Goal: Task Accomplishment & Management: Manage account settings

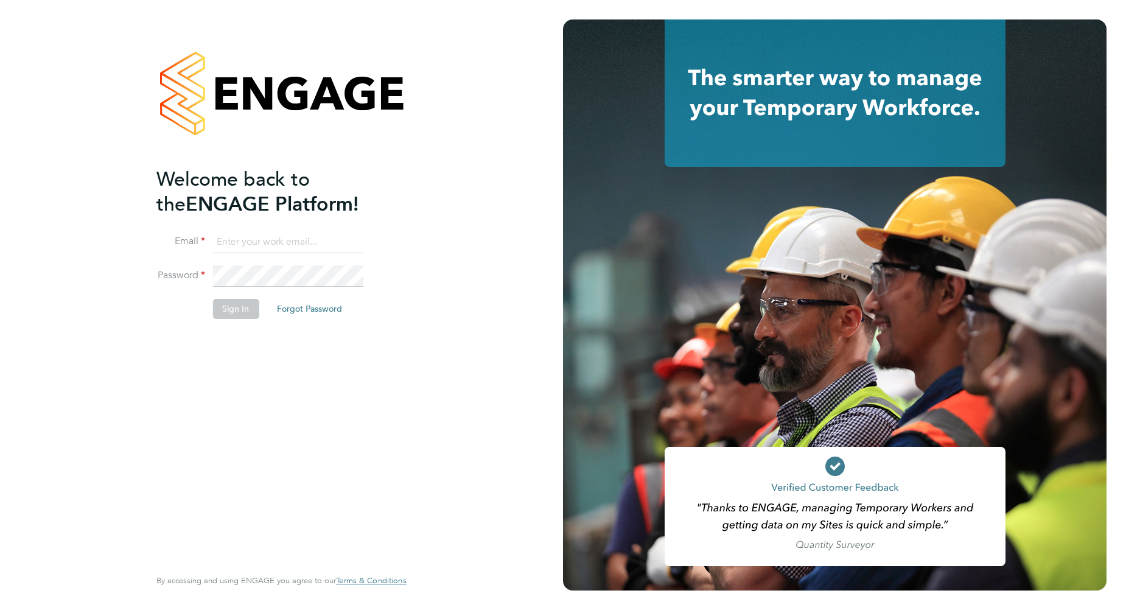
click at [281, 242] on input at bounding box center [287, 242] width 150 height 22
click at [284, 244] on input at bounding box center [287, 242] width 150 height 22
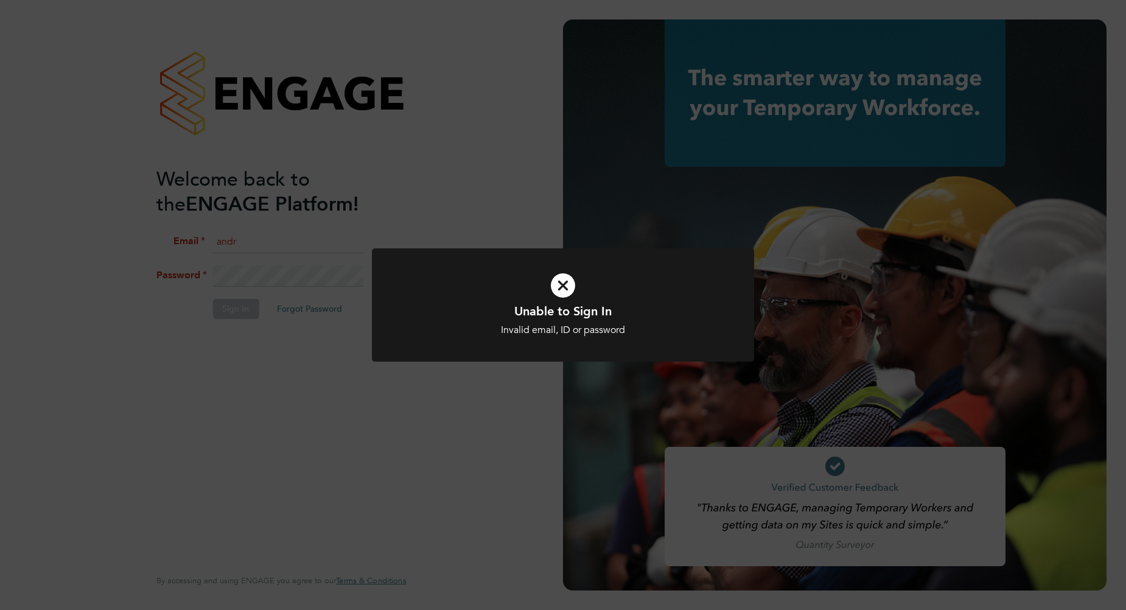
click at [352, 332] on div "Unable to Sign In Invalid email, ID or password Cancel Okay" at bounding box center [563, 305] width 1126 height 610
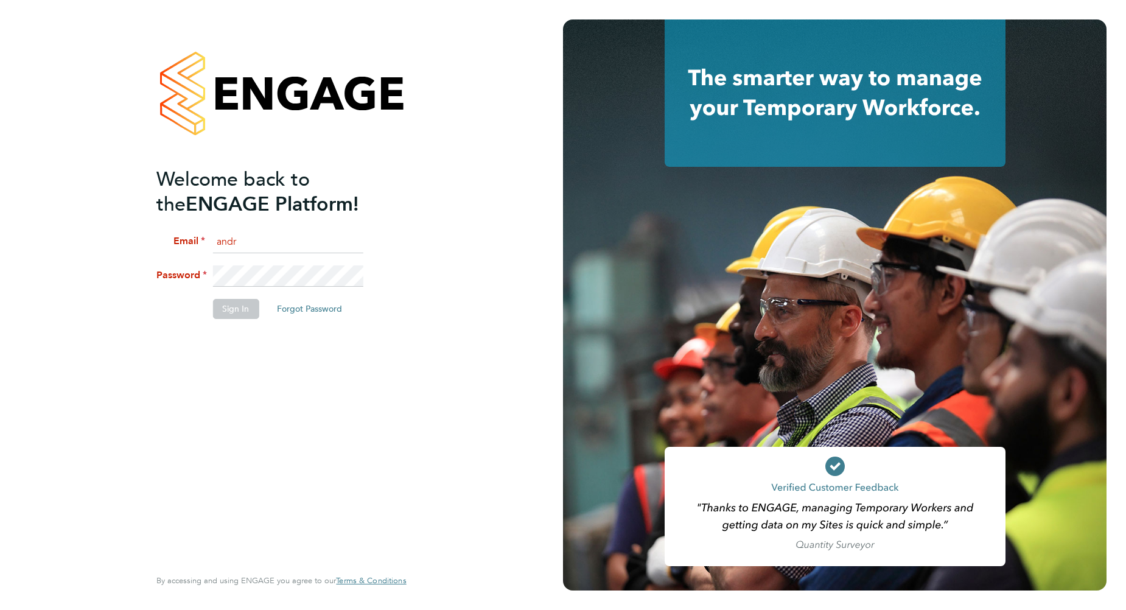
click at [265, 241] on input "andr" at bounding box center [287, 242] width 150 height 22
click at [300, 347] on div "Welcome back to the ENGAGE Platform! Email andr Password Sign In Forgot Passwor…" at bounding box center [274, 366] width 237 height 398
click at [283, 250] on input "andr" at bounding box center [287, 242] width 150 height 22
click at [283, 244] on input "andr" at bounding box center [287, 242] width 150 height 22
type input "[PERSON_NAME][EMAIL_ADDRESS][PERSON_NAME][DOMAIN_NAME]"
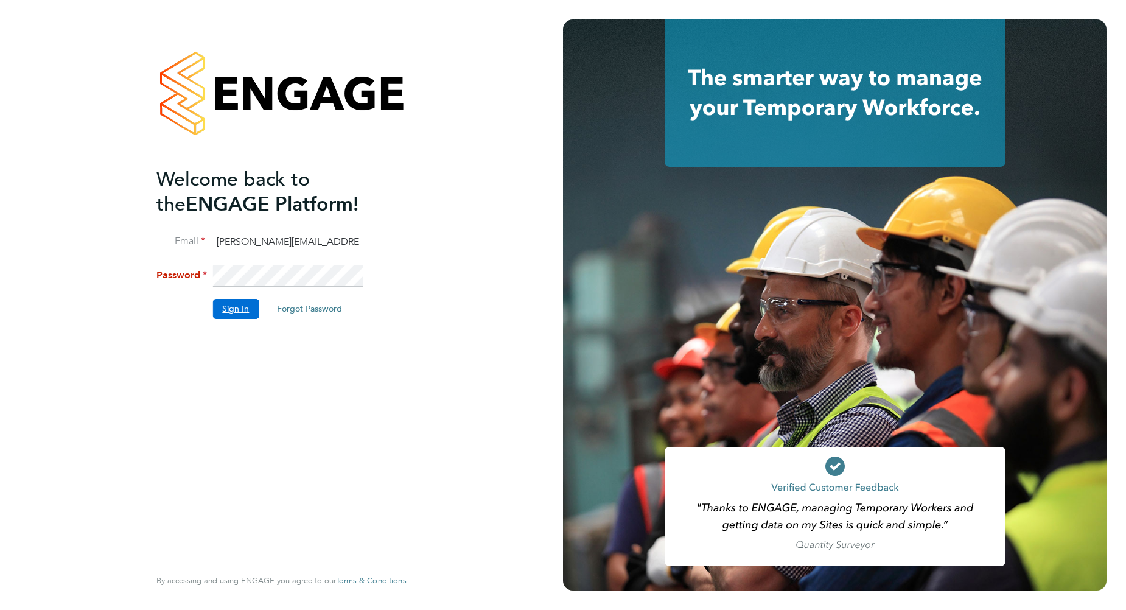
click at [245, 307] on button "Sign In" at bounding box center [235, 308] width 46 height 19
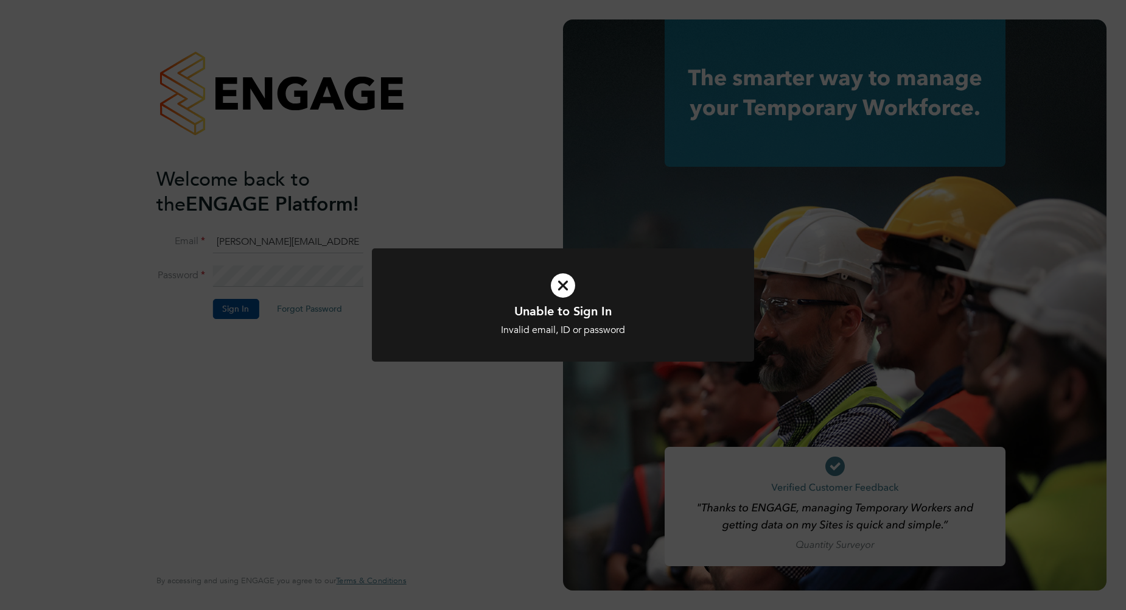
click at [297, 278] on div "Unable to Sign In Invalid email, ID or password Cancel Okay" at bounding box center [563, 305] width 1126 height 610
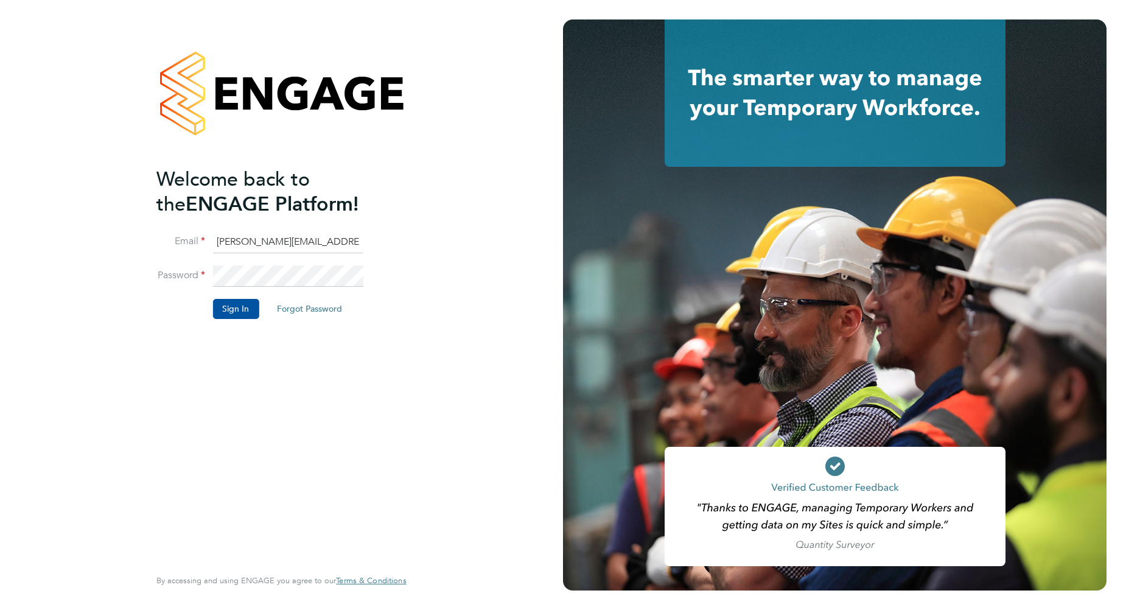
click at [308, 307] on button "Forgot Password" at bounding box center [309, 308] width 85 height 19
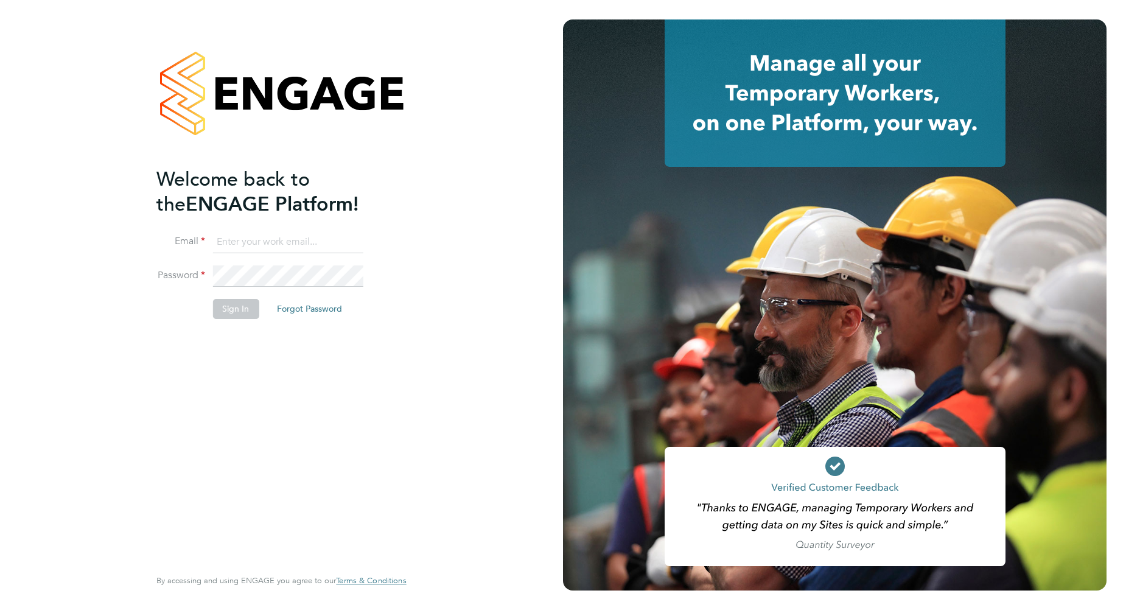
click at [255, 242] on input at bounding box center [287, 242] width 150 height 22
type input "[PERSON_NAME][EMAIL_ADDRESS][PERSON_NAME][DOMAIN_NAME]"
click at [245, 309] on button "Sign In" at bounding box center [235, 308] width 46 height 19
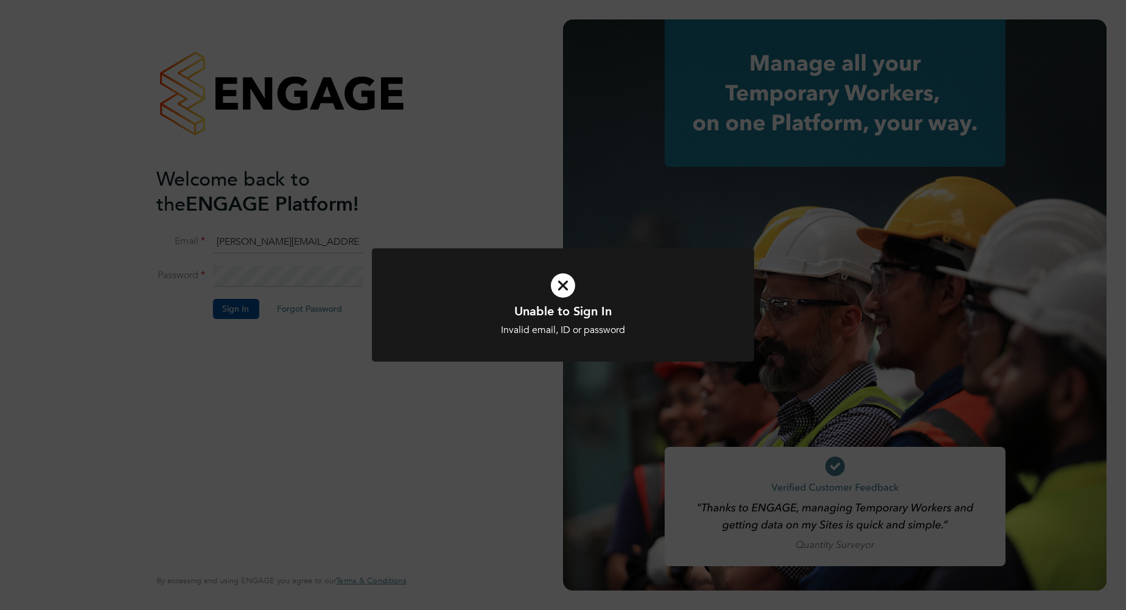
click at [538, 381] on div "Unable to Sign In Invalid email, ID or password Cancel Okay" at bounding box center [563, 305] width 1126 height 610
click at [284, 312] on div "Unable to Sign In Invalid email, ID or password Cancel Okay" at bounding box center [563, 305] width 1126 height 610
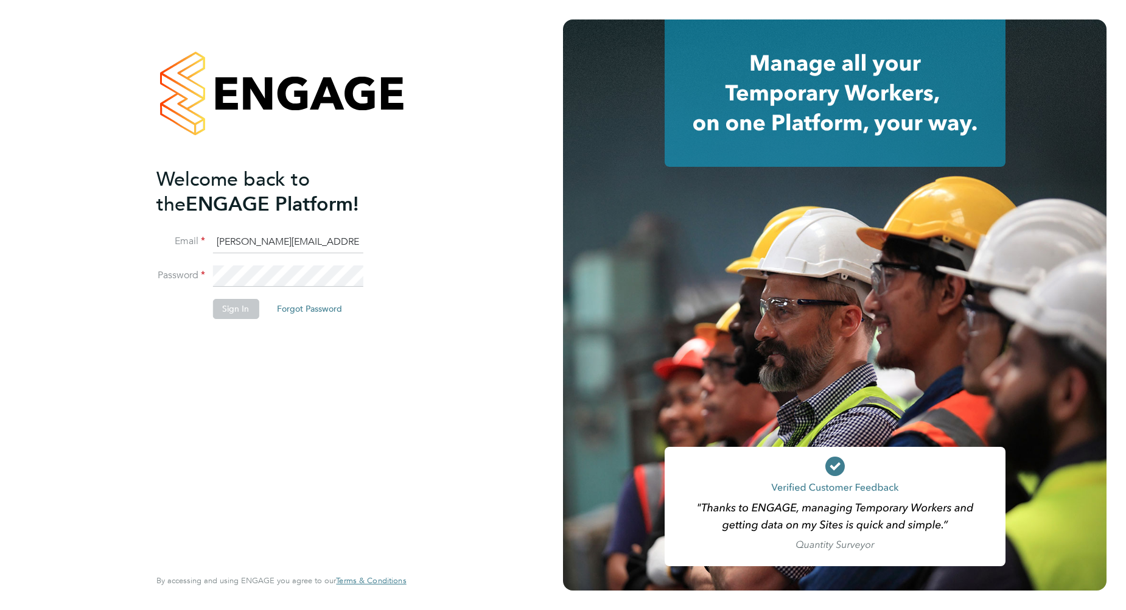
click at [298, 308] on button "Forgot Password" at bounding box center [309, 308] width 85 height 19
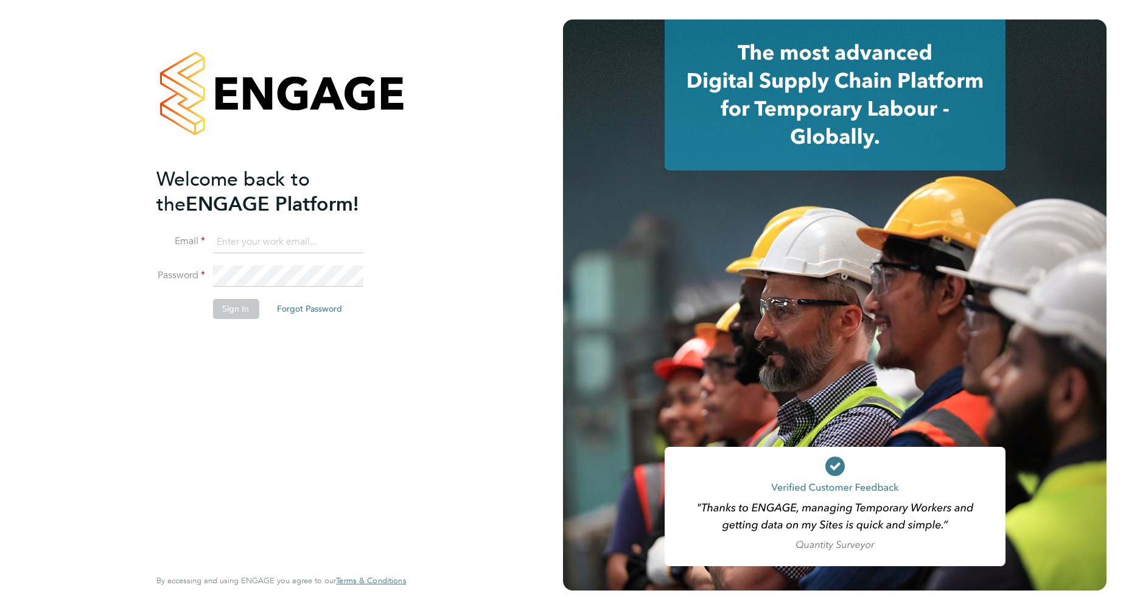
click at [243, 240] on input at bounding box center [287, 242] width 150 height 22
click at [242, 245] on input at bounding box center [287, 242] width 150 height 22
drag, startPoint x: 242, startPoint y: 245, endPoint x: 237, endPoint y: 240, distance: 7.3
click at [237, 240] on input at bounding box center [287, 242] width 150 height 22
click at [192, 395] on div "Welcome back to the ENGAGE Platform! Email Password Sign In Forgot Password Ent…" at bounding box center [274, 366] width 237 height 398
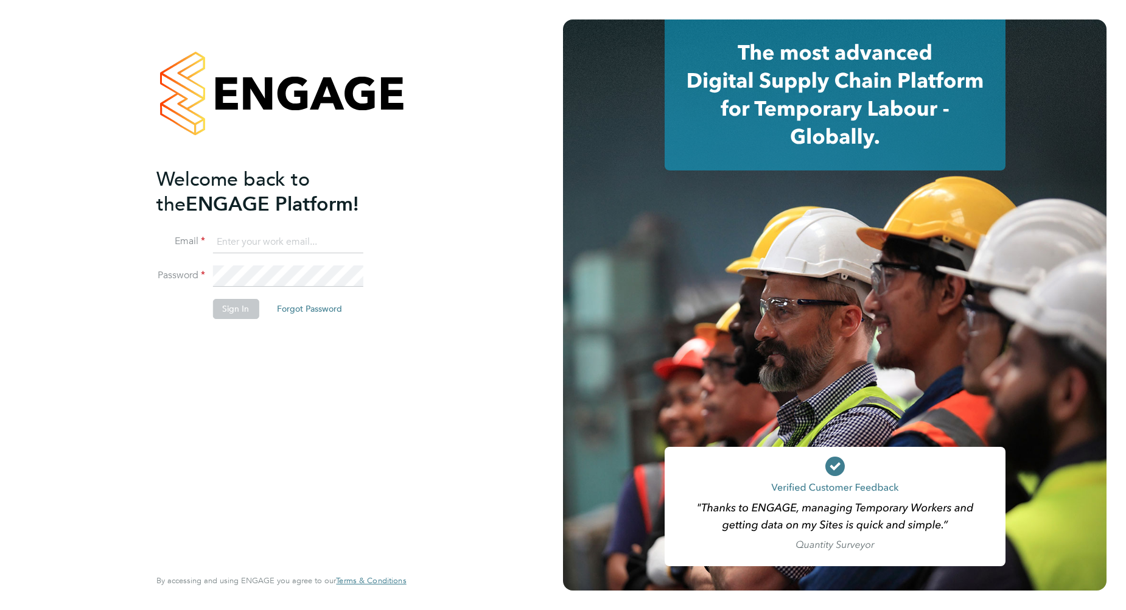
click at [226, 234] on input at bounding box center [287, 242] width 150 height 22
type input "[PERSON_NAME][EMAIL_ADDRESS][PERSON_NAME][DOMAIN_NAME]"
click at [297, 309] on button "Forgot Password" at bounding box center [309, 308] width 85 height 19
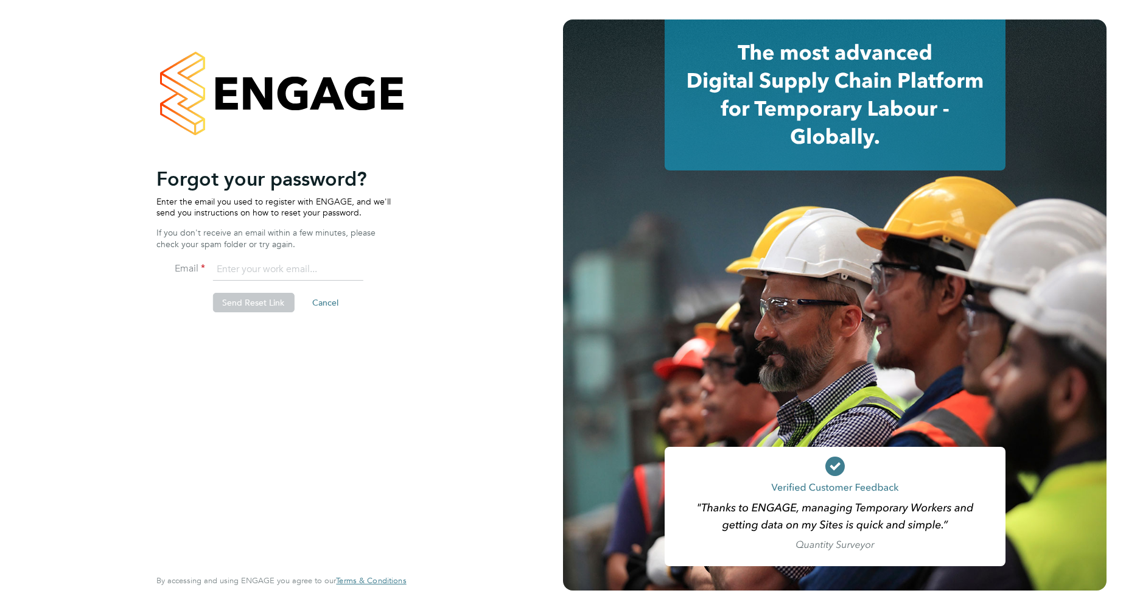
click at [251, 271] on input "email" at bounding box center [287, 270] width 150 height 22
type input "andrew.wood@brightonandhovealbion.com"
click at [262, 303] on button "Send Reset Link" at bounding box center [253, 302] width 82 height 19
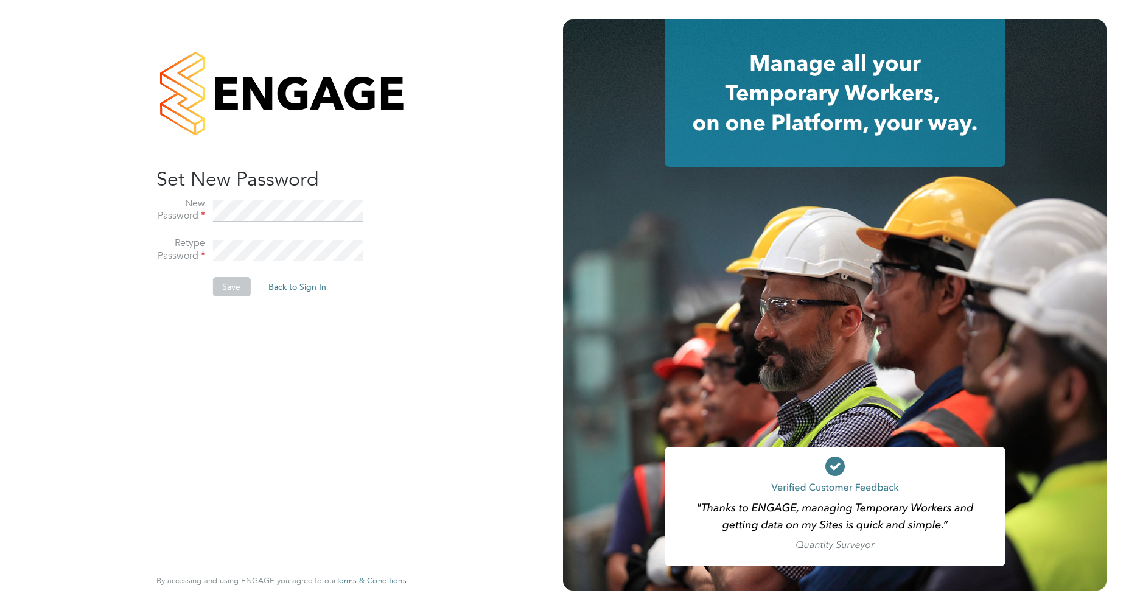
click at [196, 370] on div "Sorry! The link you followed has expired. I want to reset my password Back to S…" at bounding box center [274, 366] width 237 height 398
click at [147, 312] on div "Sorry! The link you followed has expired. I want to reset my password Back to S…" at bounding box center [281, 305] width 298 height 610
click at [276, 402] on div "Sorry! The link you followed has expired. I want to reset my password Back to S…" at bounding box center [274, 366] width 237 height 398
click at [241, 363] on div "Sorry! The link you followed has expired. I want to reset my password Back to S…" at bounding box center [274, 366] width 237 height 398
click at [176, 338] on div "Sorry! The link you followed has expired. I want to reset my password Back to S…" at bounding box center [274, 366] width 237 height 398
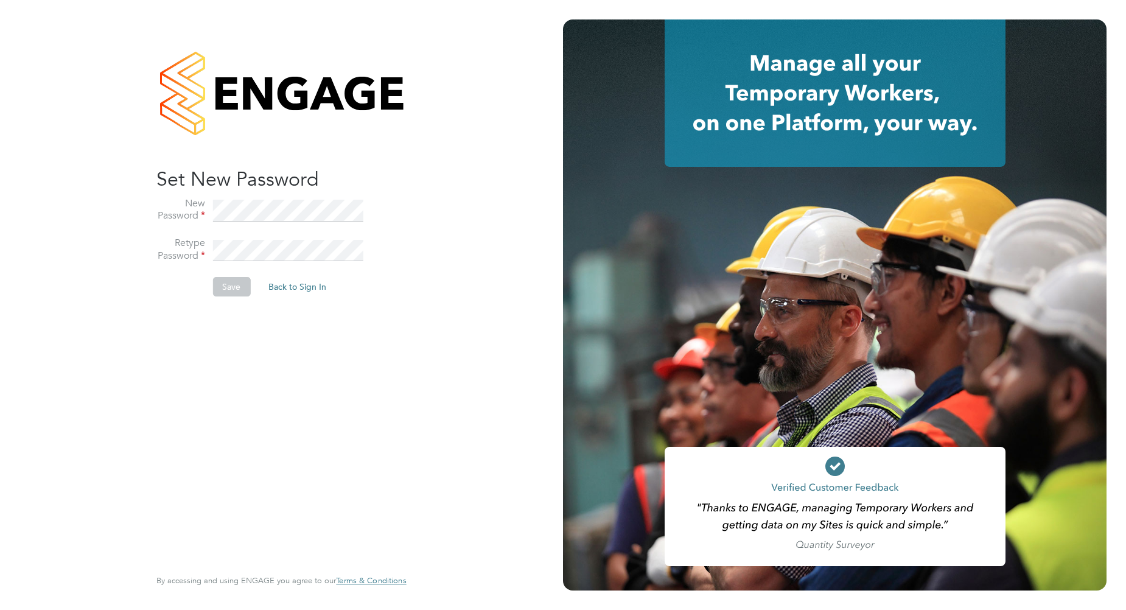
click at [253, 322] on div "Sorry! The link you followed has expired. I want to reset my password Back to S…" at bounding box center [274, 366] width 237 height 398
click at [251, 391] on div "Sorry! The link you followed has expired. I want to reset my password Back to S…" at bounding box center [274, 366] width 237 height 398
click at [228, 382] on div "Sorry! The link you followed has expired. I want to reset my password Back to S…" at bounding box center [274, 366] width 237 height 398
click at [231, 287] on button "Save" at bounding box center [231, 286] width 38 height 19
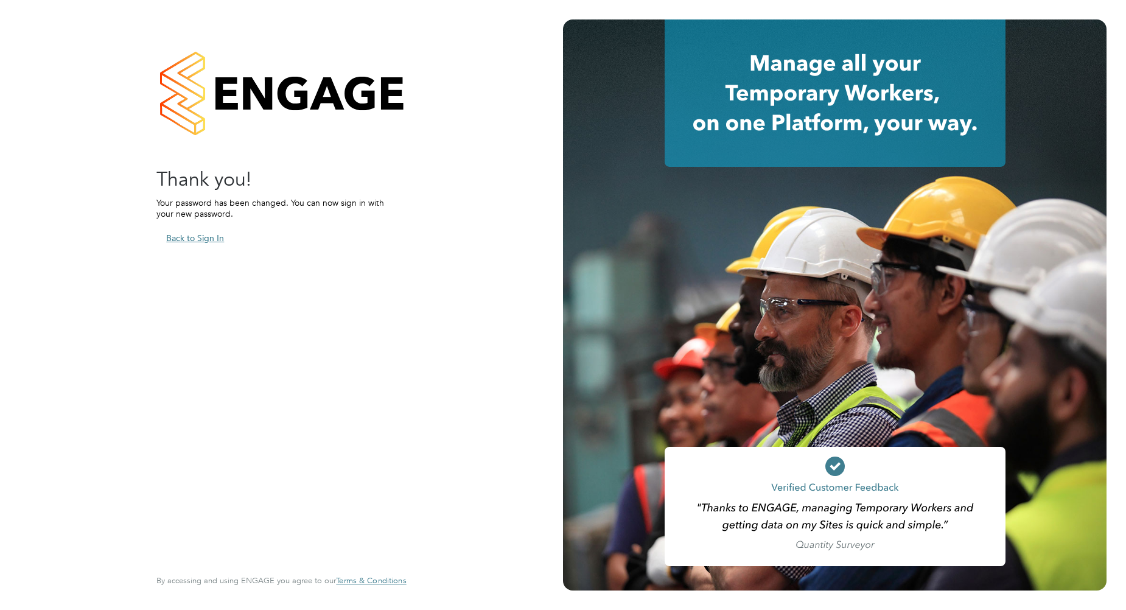
click at [205, 239] on button "Back to Sign In" at bounding box center [194, 237] width 77 height 19
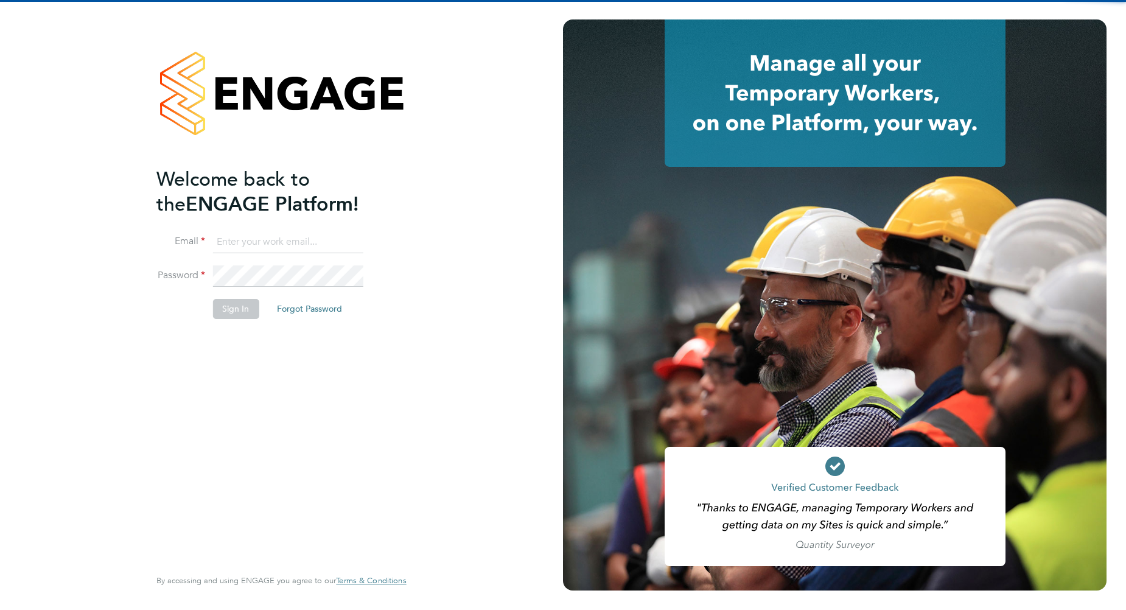
click at [237, 245] on input at bounding box center [287, 242] width 150 height 22
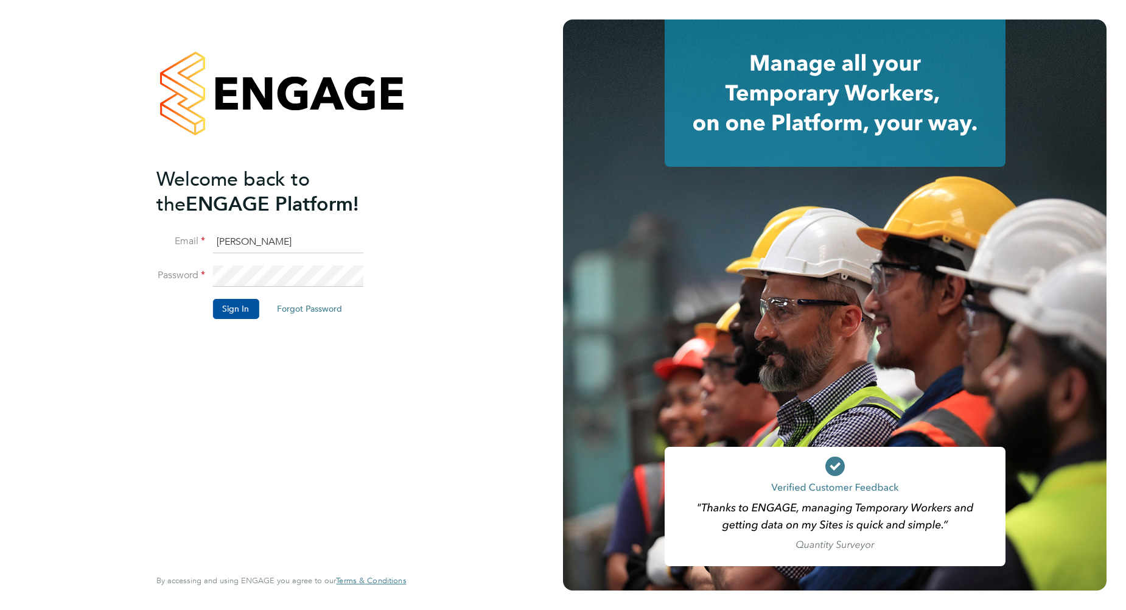
click at [266, 352] on div "Welcome back to the ENGAGE Platform! Email andrew Password Sign In Forgot Passw…" at bounding box center [274, 366] width 237 height 398
click at [262, 236] on input "andrew" at bounding box center [287, 242] width 150 height 22
type input "andrew.wood@brightonandhovealbion.com"
click at [241, 347] on div "Welcome back to the ENGAGE Platform! Email andrew.wood@brightonandhovealbion.co…" at bounding box center [274, 366] width 237 height 398
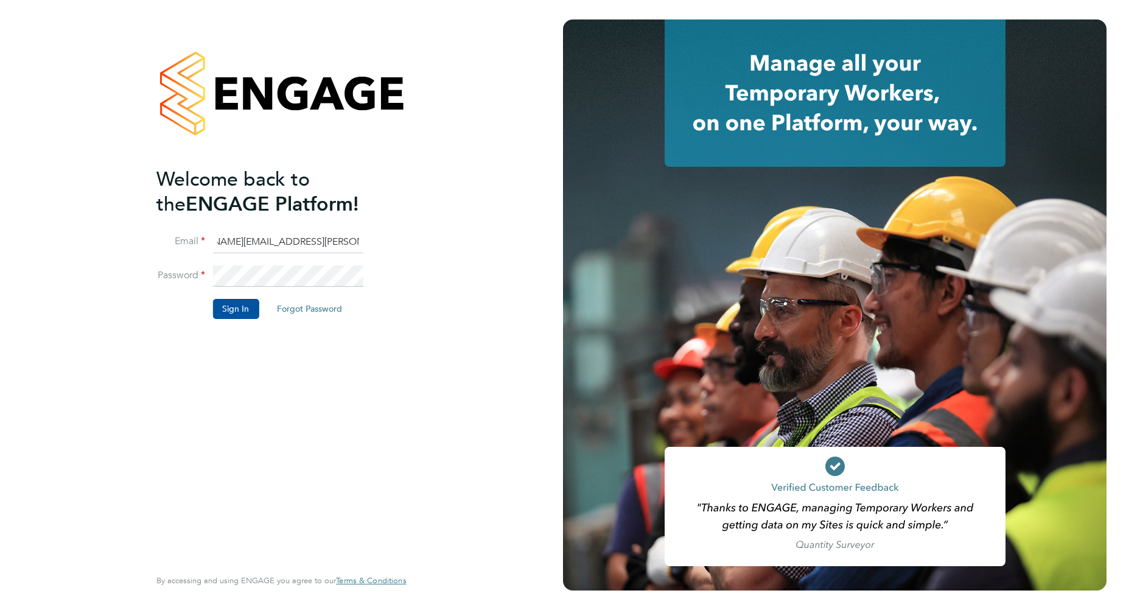
scroll to position [0, 0]
click at [243, 309] on button "Sign In" at bounding box center [235, 308] width 46 height 19
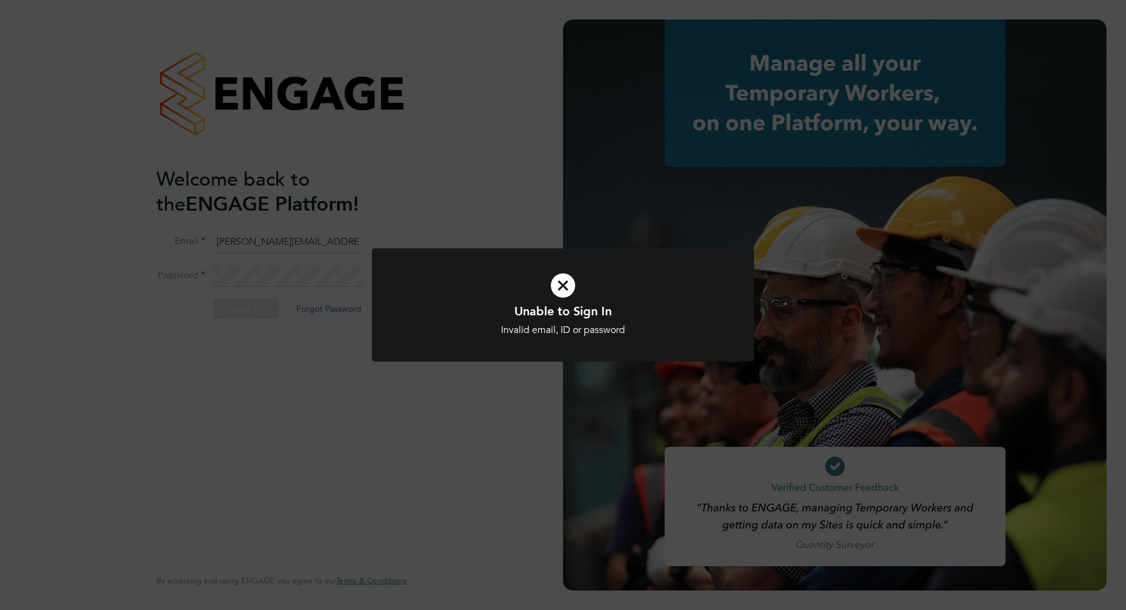
click at [442, 371] on div "Unable to Sign In Invalid email, ID or password Cancel Okay" at bounding box center [563, 312] width 382 height 128
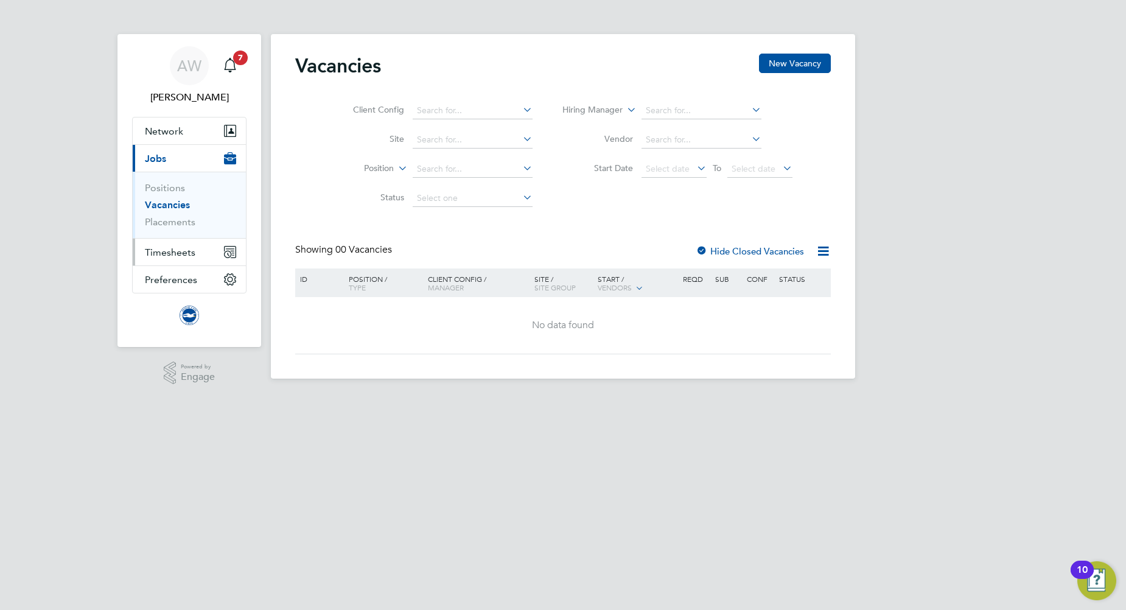
click at [186, 252] on span "Timesheets" at bounding box center [170, 253] width 51 height 12
click at [228, 248] on icon "Main navigation" at bounding box center [230, 252] width 11 height 11
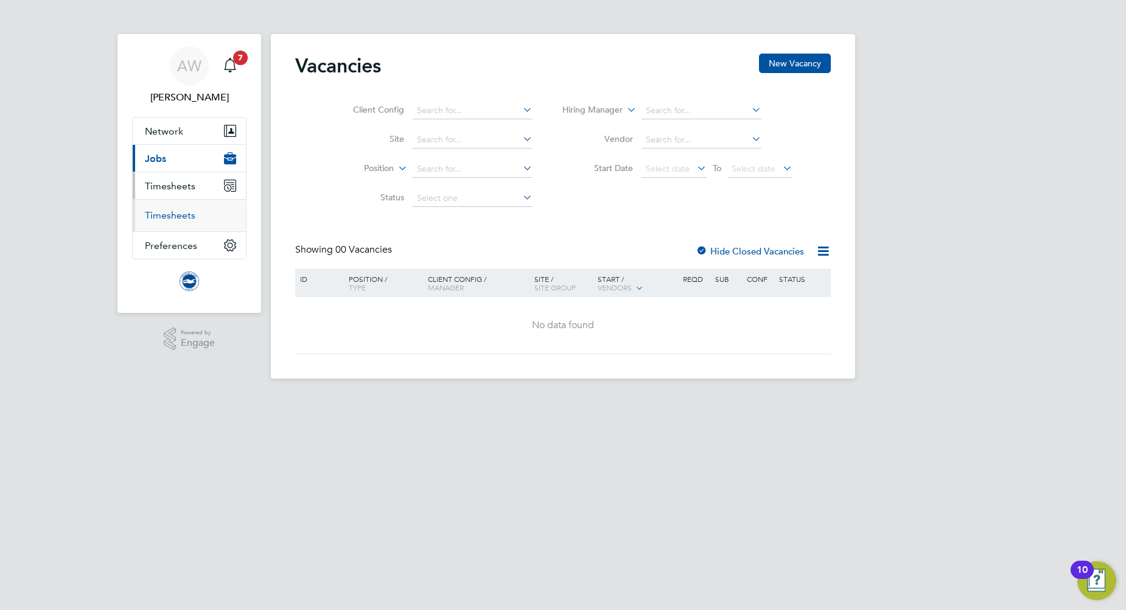
click at [174, 219] on link "Timesheets" at bounding box center [170, 215] width 51 height 12
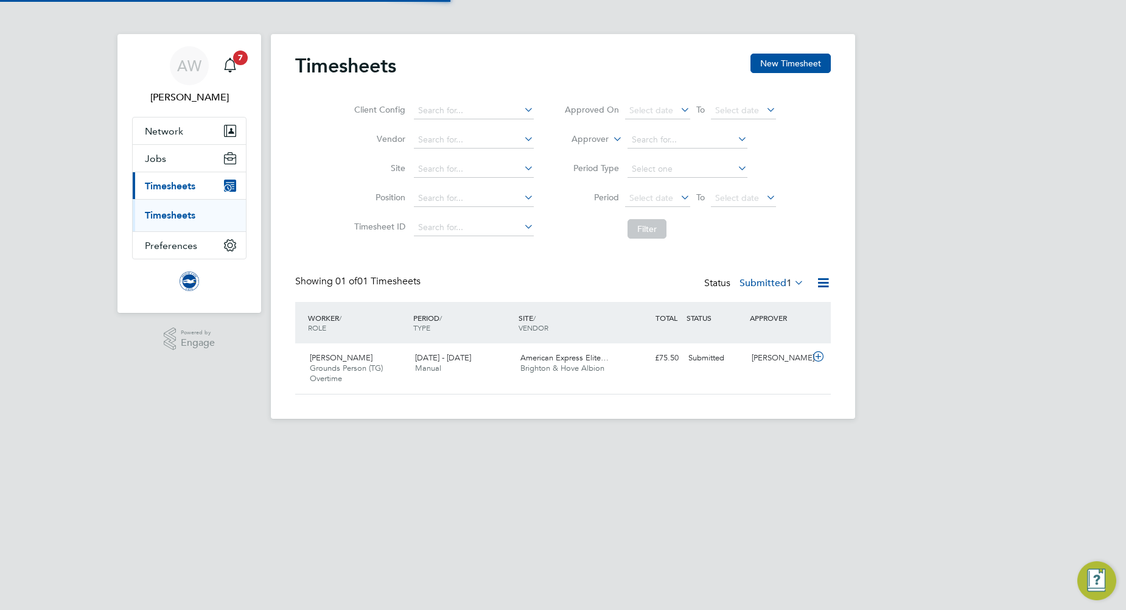
scroll to position [31, 106]
click at [370, 366] on span "Grounds Person (TG) Overtime" at bounding box center [346, 373] width 73 height 21
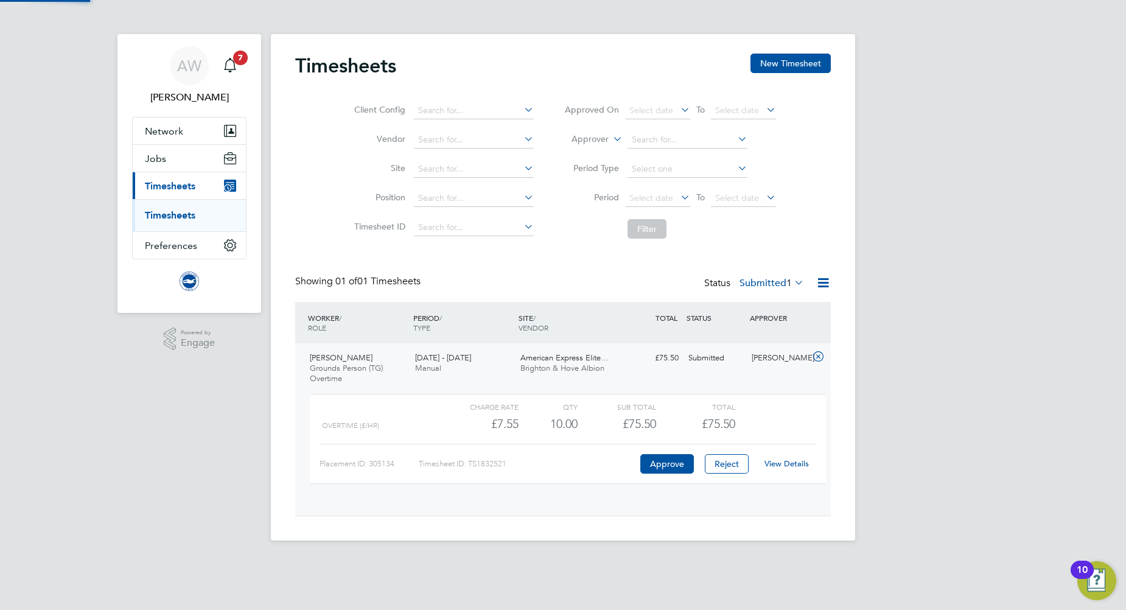
scroll to position [21, 119]
click at [777, 462] on link "View Details" at bounding box center [787, 463] width 44 height 10
click at [668, 465] on button "Approve" at bounding box center [668, 463] width 54 height 19
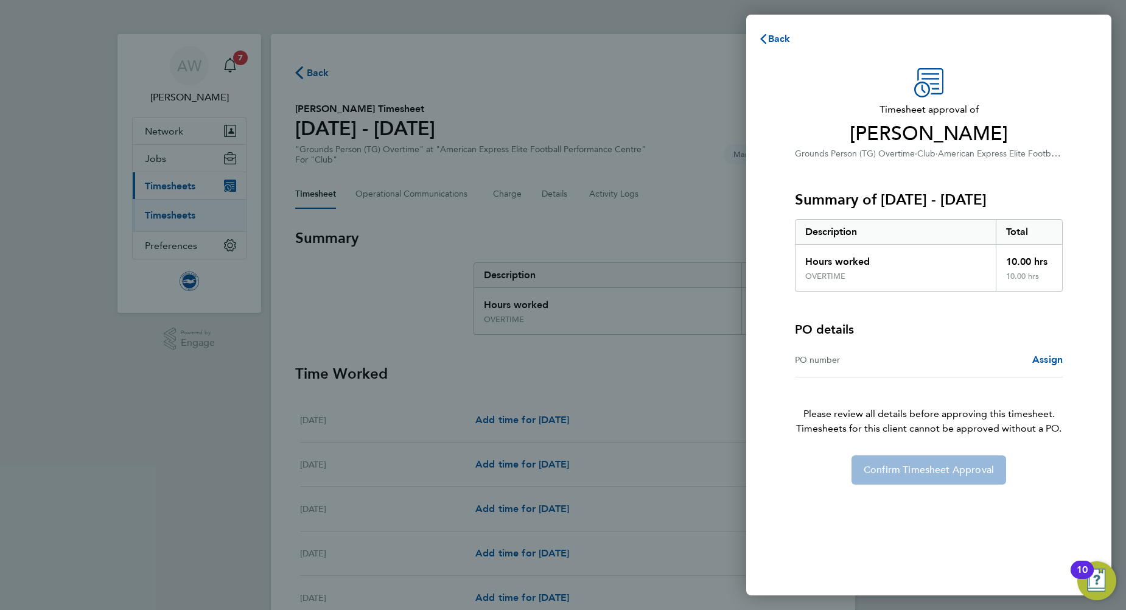
click at [728, 532] on div "Back Timesheet approval of Finley Farrell-Bramley Grounds Person (TG) Overtime …" at bounding box center [563, 305] width 1126 height 610
click at [771, 43] on span "Back" at bounding box center [779, 39] width 23 height 12
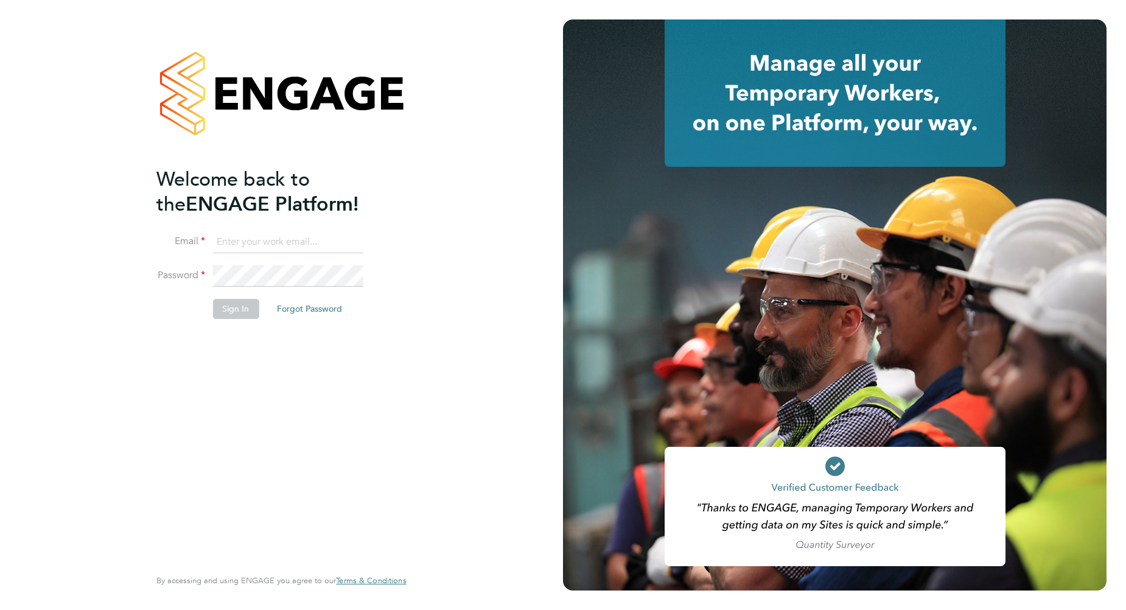
click at [292, 246] on input at bounding box center [287, 242] width 150 height 22
drag, startPoint x: 254, startPoint y: 360, endPoint x: 247, endPoint y: 352, distance: 10.8
click at [254, 360] on div "Welcome back to the ENGAGE Platform! Email Password Sign In Forgot Password Ent…" at bounding box center [274, 366] width 237 height 398
click at [231, 239] on input at bounding box center [287, 242] width 150 height 22
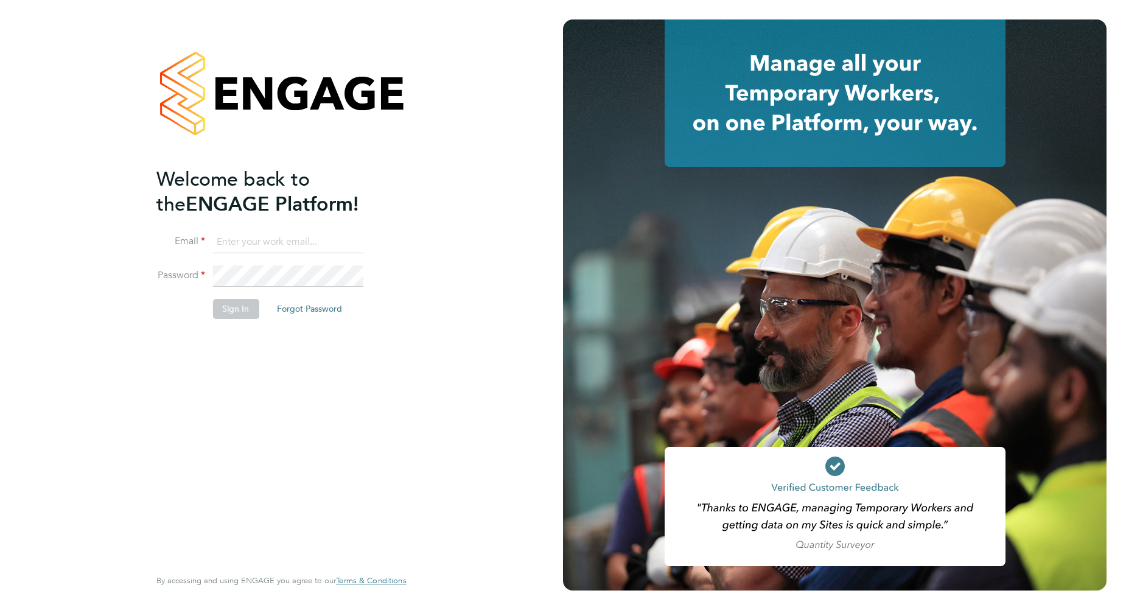
click at [231, 239] on input at bounding box center [287, 242] width 150 height 22
click at [179, 323] on li "Sign In Forgot Password" at bounding box center [274, 315] width 237 height 32
click at [234, 244] on input at bounding box center [287, 242] width 150 height 22
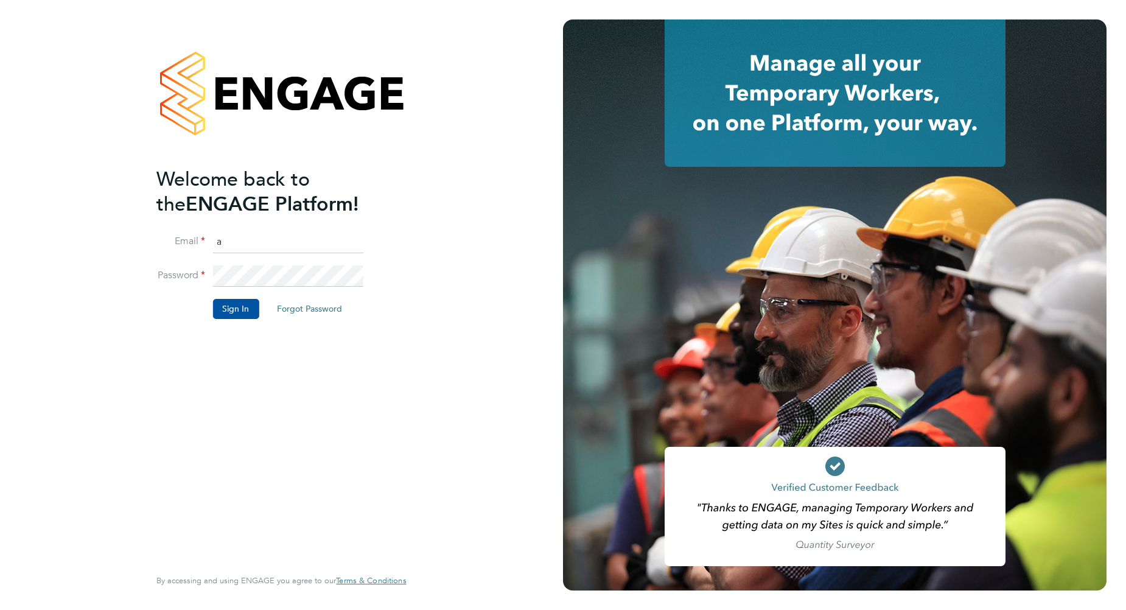
type input "andrew.wood@brightonandhovealbion.com"
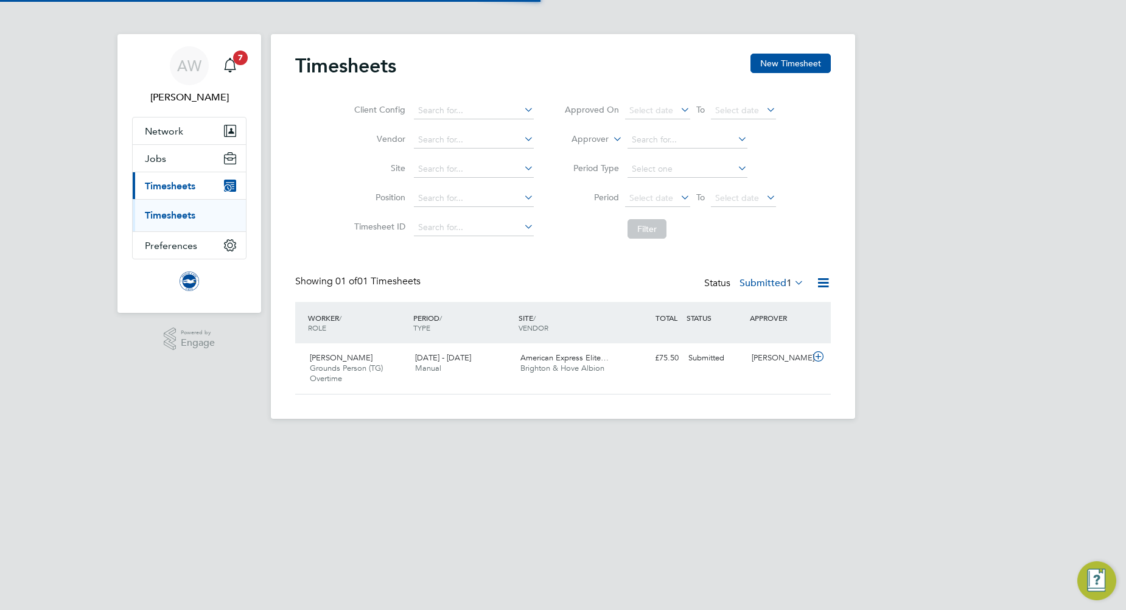
scroll to position [31, 106]
click at [603, 367] on span "Brighton & Hove Albion" at bounding box center [563, 368] width 84 height 10
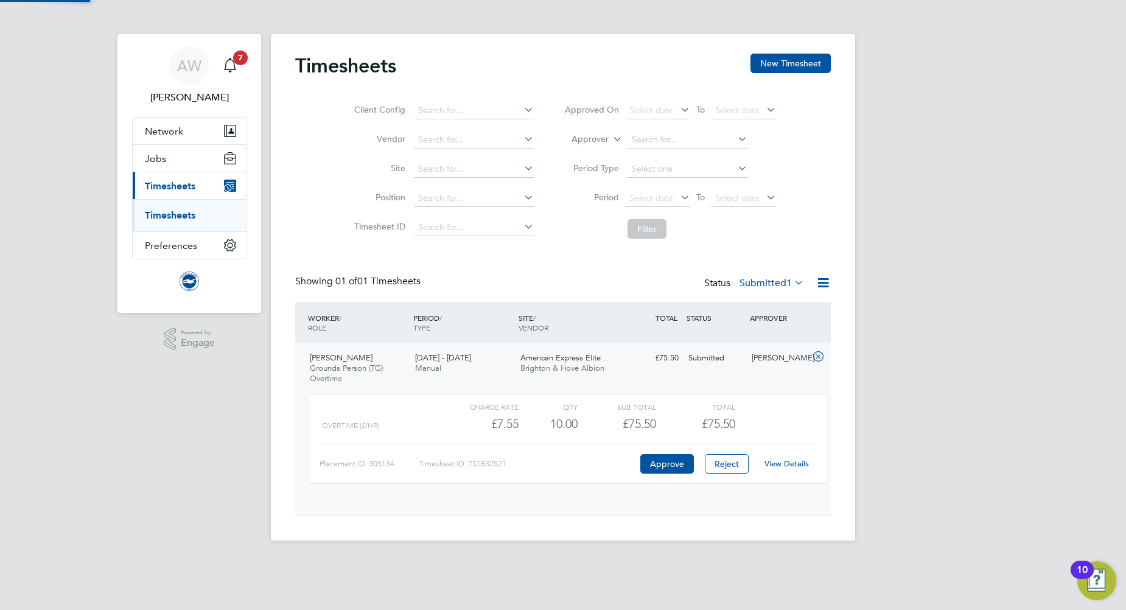
scroll to position [21, 119]
click at [671, 461] on button "Approve" at bounding box center [668, 463] width 54 height 19
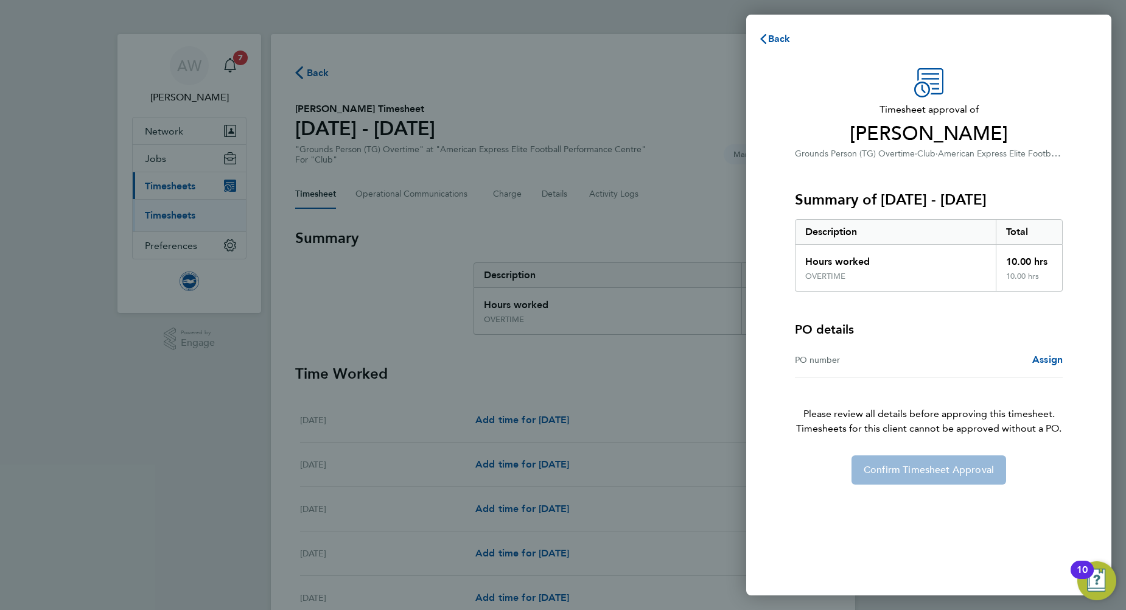
click at [937, 362] on div "Assign" at bounding box center [996, 360] width 134 height 15
click at [862, 365] on div "PO number" at bounding box center [862, 360] width 134 height 15
click at [830, 359] on div "PO number" at bounding box center [862, 360] width 134 height 15
click at [858, 367] on div "PO number Assign" at bounding box center [929, 360] width 268 height 35
click at [830, 360] on div "PO number" at bounding box center [862, 360] width 134 height 15
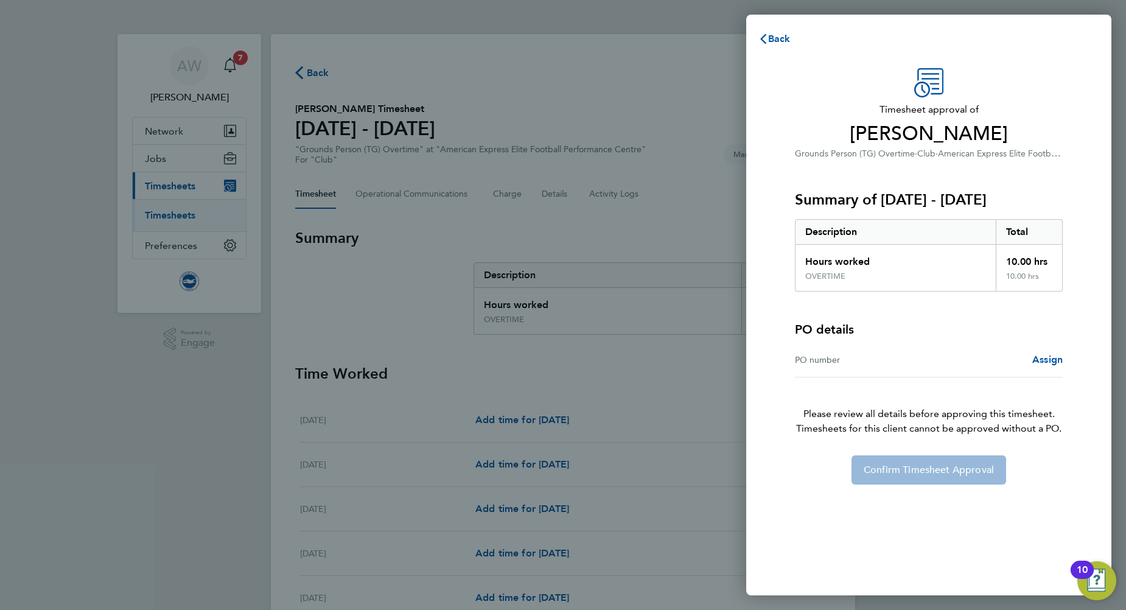
click at [835, 356] on div "PO number" at bounding box center [862, 360] width 134 height 15
click at [832, 362] on div "PO number" at bounding box center [862, 360] width 134 height 15
drag, startPoint x: 832, startPoint y: 362, endPoint x: 822, endPoint y: 365, distance: 10.4
click at [822, 365] on div "PO number" at bounding box center [862, 360] width 134 height 15
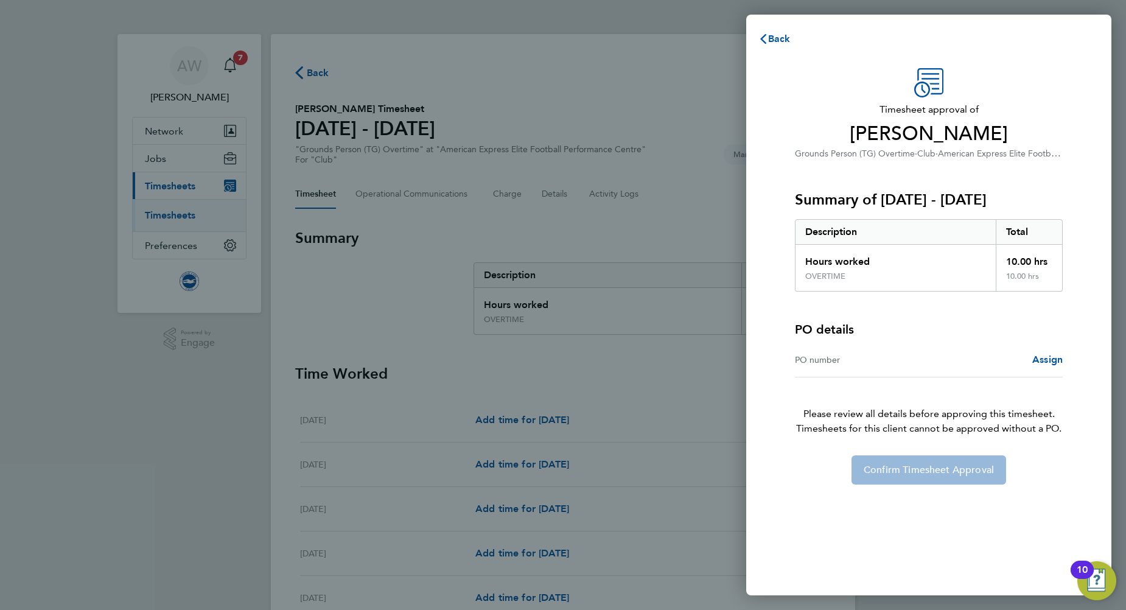
click at [837, 360] on div "PO number" at bounding box center [862, 360] width 134 height 15
click at [866, 360] on div "PO number" at bounding box center [862, 360] width 134 height 15
click at [837, 358] on div "PO number" at bounding box center [862, 360] width 134 height 15
drag, startPoint x: 837, startPoint y: 358, endPoint x: 811, endPoint y: 437, distance: 82.6
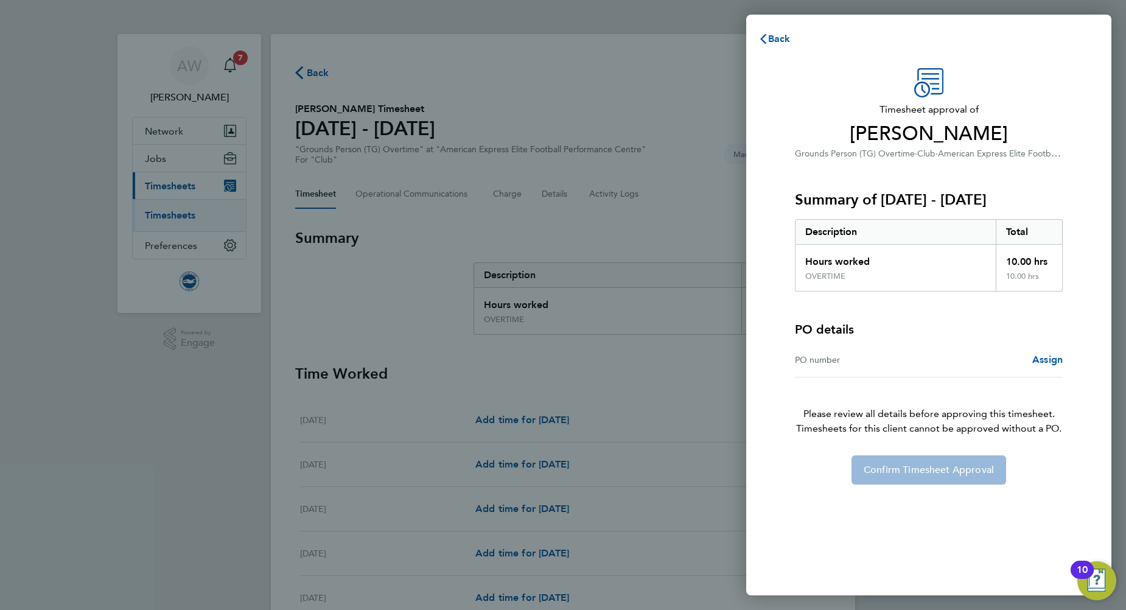
click at [811, 437] on div "Timesheet approval of [PERSON_NAME] Grounds Person (TG) Overtime · Club · Ameri…" at bounding box center [929, 276] width 297 height 416
click at [824, 361] on div "PO number" at bounding box center [862, 360] width 134 height 15
click at [807, 361] on div "PO number" at bounding box center [862, 360] width 134 height 15
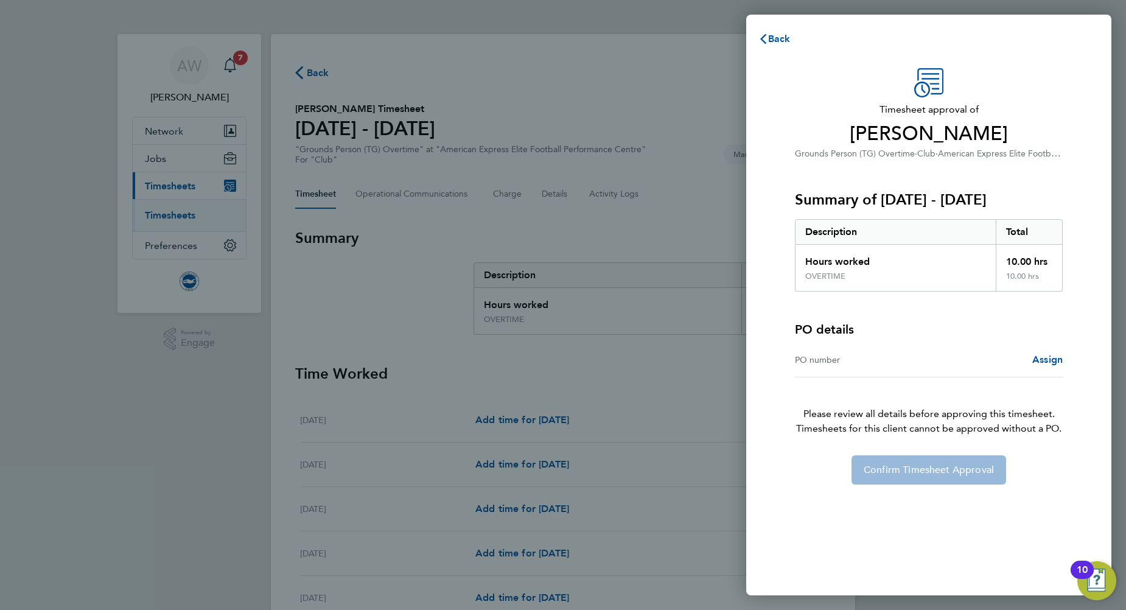
drag, startPoint x: 807, startPoint y: 361, endPoint x: 924, endPoint y: 402, distance: 124.4
click at [924, 421] on span "Timesheets for this client cannot be approved without a PO." at bounding box center [929, 428] width 297 height 15
click at [1053, 356] on span "Assign" at bounding box center [1048, 360] width 30 height 12
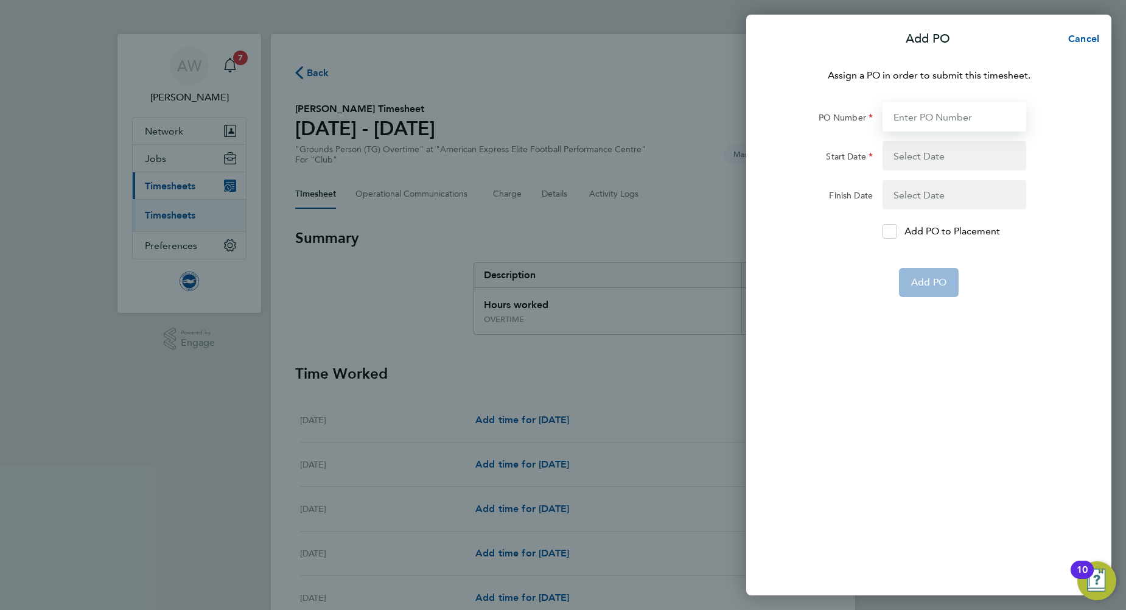
click at [923, 110] on input "PO Number" at bounding box center [955, 116] width 144 height 29
type input "0"
type input "[DATE]"
type input "0"
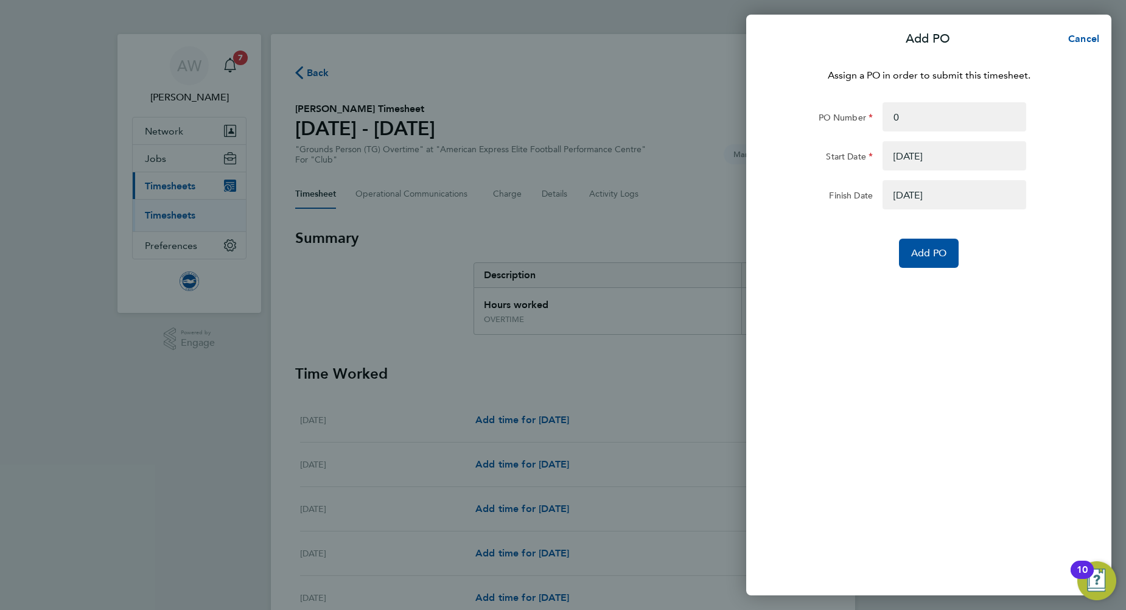
click at [937, 160] on button "button" at bounding box center [955, 155] width 144 height 29
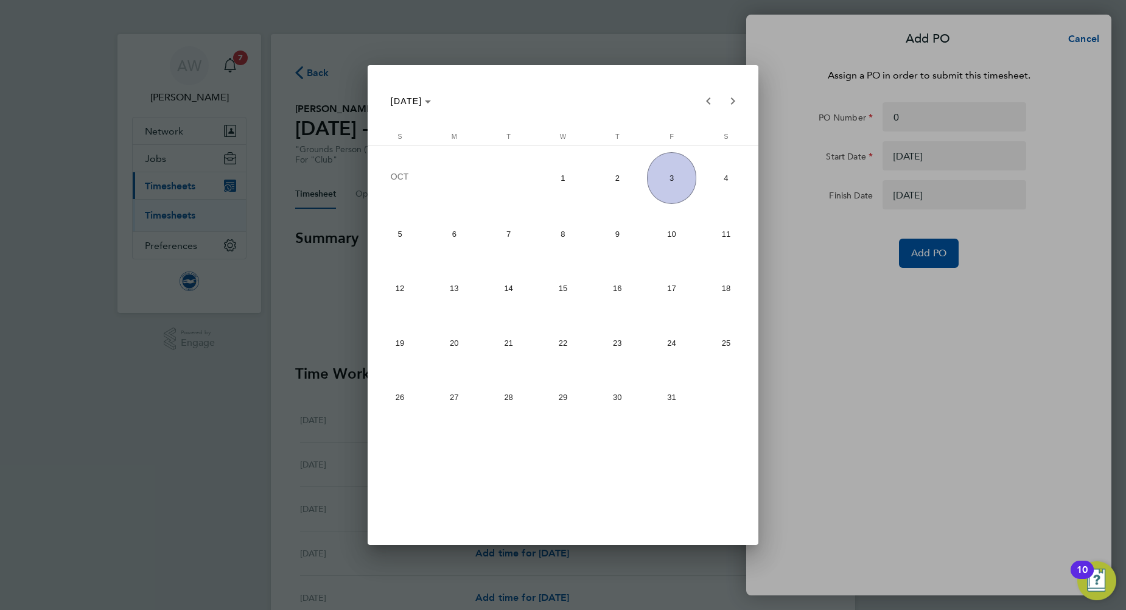
click at [666, 181] on span "3" at bounding box center [671, 178] width 49 height 52
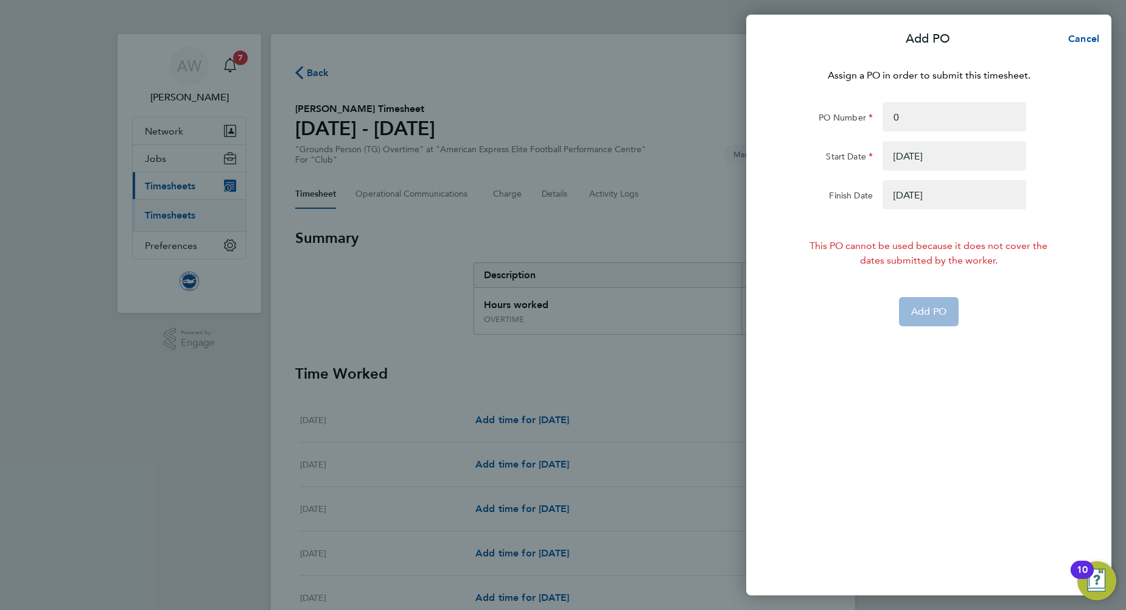
click at [910, 199] on button "button" at bounding box center [955, 194] width 144 height 29
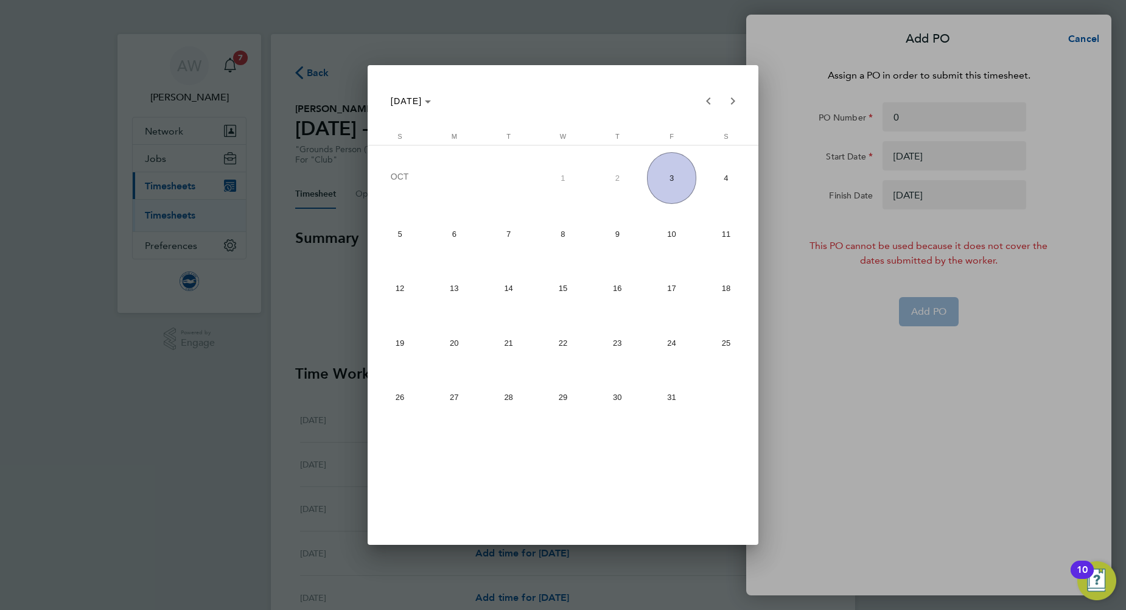
click at [916, 167] on div at bounding box center [563, 305] width 1126 height 610
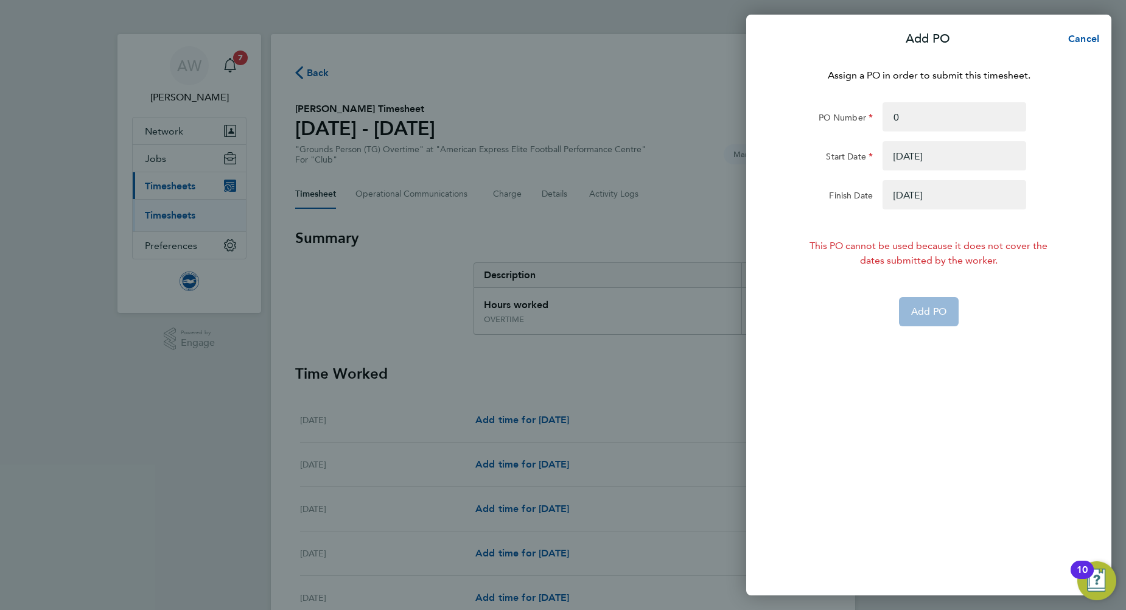
click at [909, 160] on button "button" at bounding box center [955, 155] width 144 height 29
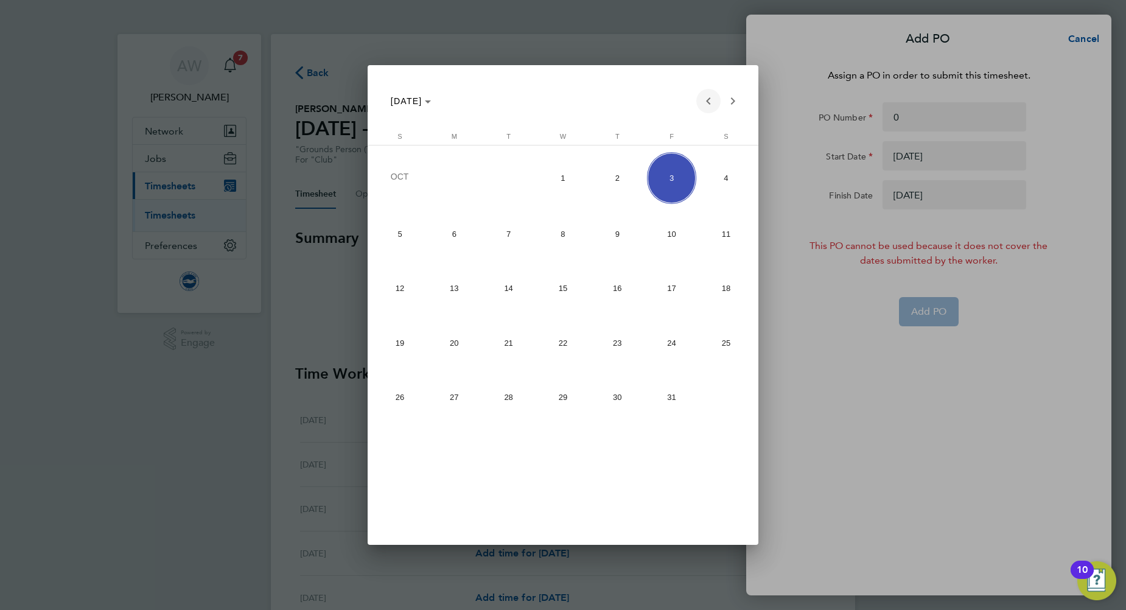
click at [714, 101] on span "Previous month" at bounding box center [709, 101] width 24 height 24
click at [454, 443] on span "29" at bounding box center [454, 448] width 49 height 49
type input "[DATE]"
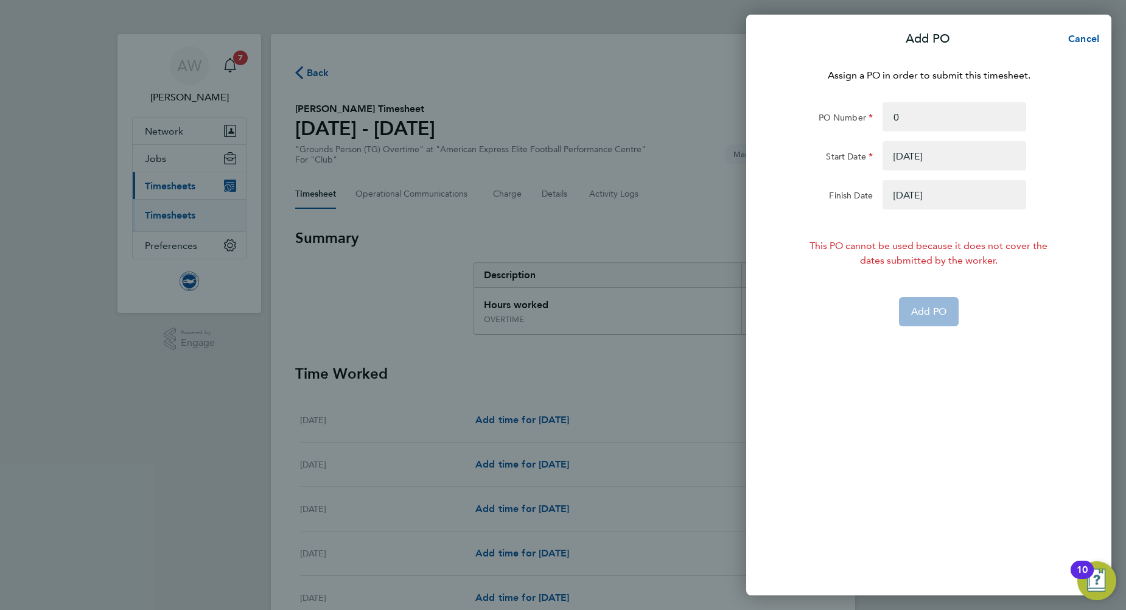
click at [908, 194] on button "button" at bounding box center [955, 194] width 144 height 29
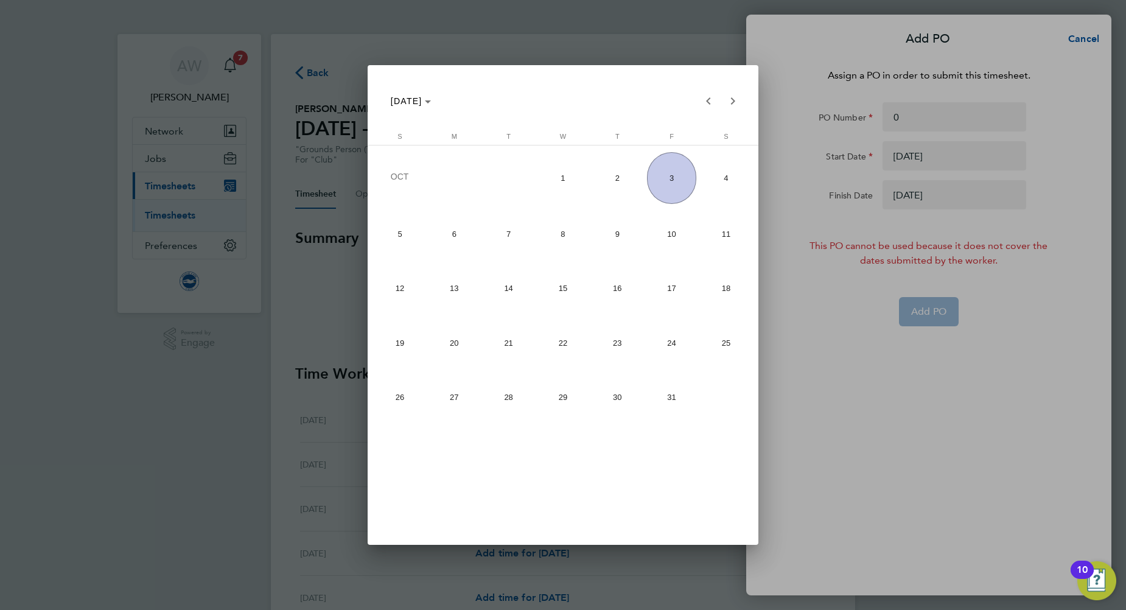
click at [678, 183] on span "3" at bounding box center [671, 178] width 49 height 52
type input "[DATE]"
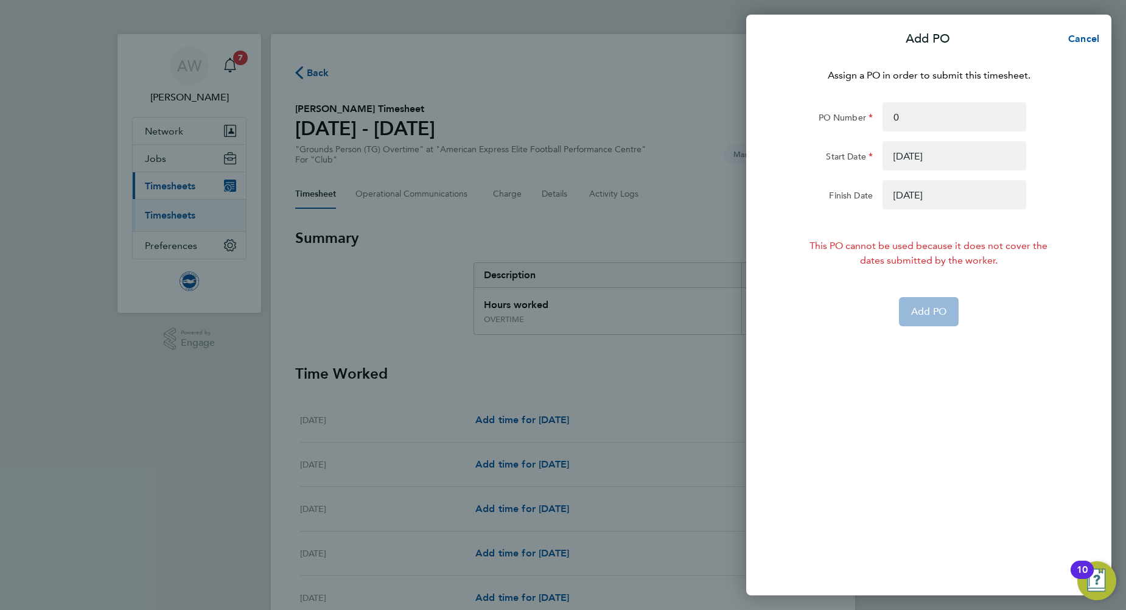
click at [908, 152] on button "button" at bounding box center [955, 155] width 144 height 29
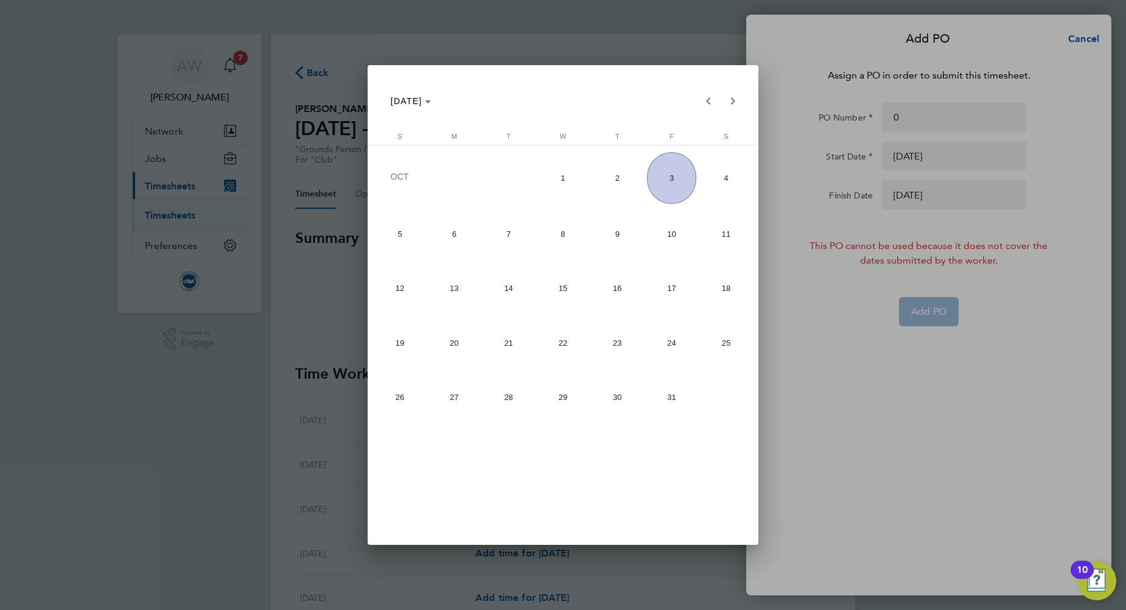
click at [905, 155] on div at bounding box center [563, 305] width 1126 height 610
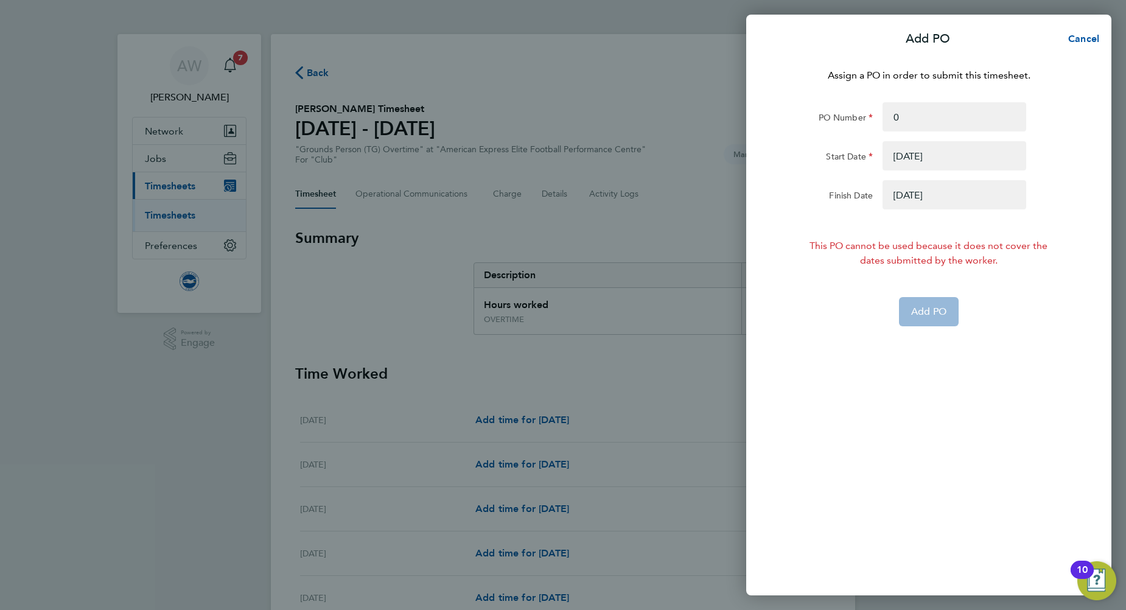
click at [900, 157] on button "button" at bounding box center [955, 155] width 144 height 29
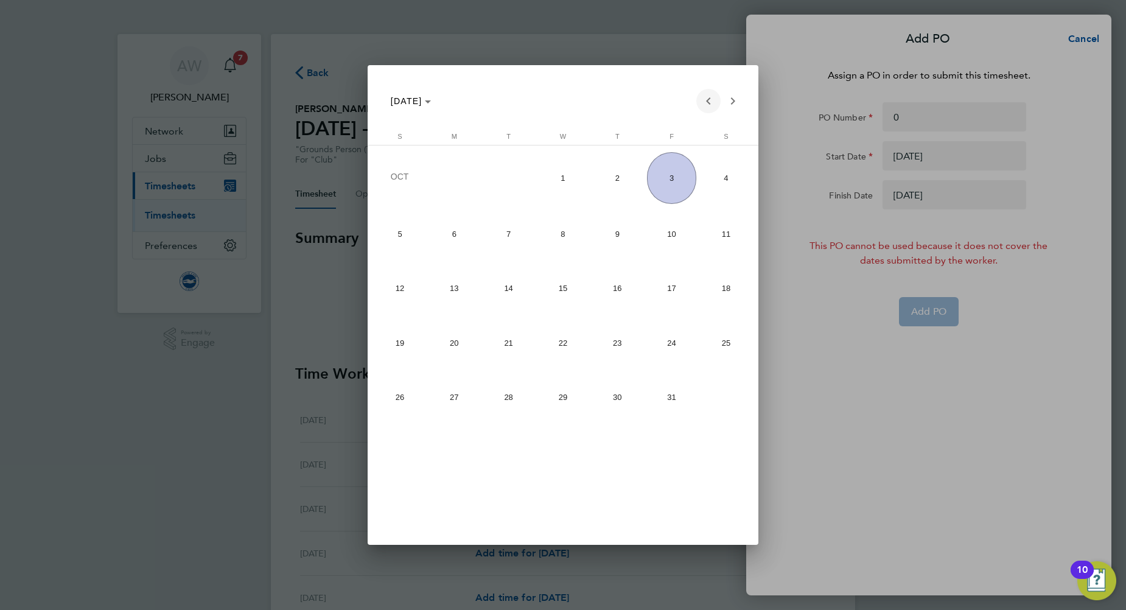
click at [705, 99] on span "Previous month" at bounding box center [709, 101] width 24 height 24
click at [466, 395] on span "22" at bounding box center [454, 394] width 49 height 49
type input "[DATE]"
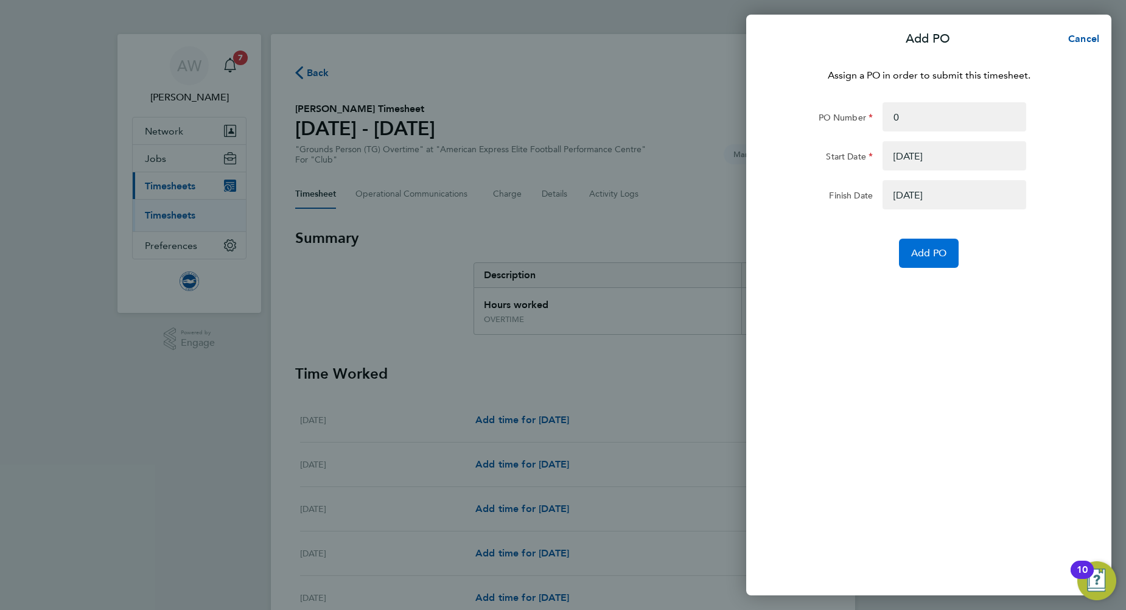
click at [946, 249] on span "Add PO" at bounding box center [928, 253] width 35 height 12
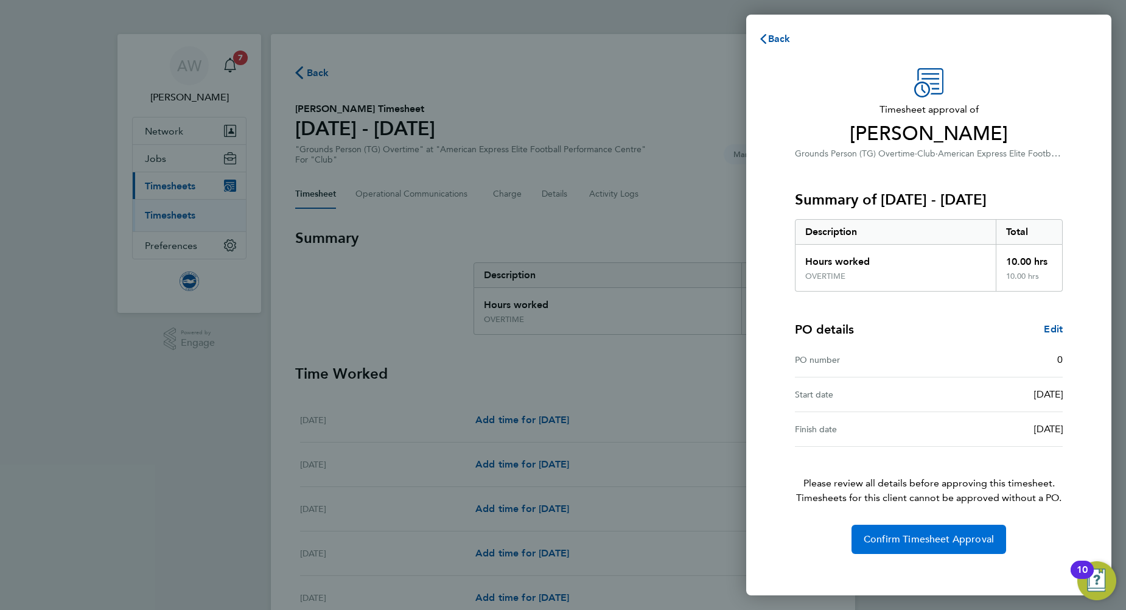
click at [938, 537] on span "Confirm Timesheet Approval" at bounding box center [929, 539] width 130 height 12
